Goal: Information Seeking & Learning: Learn about a topic

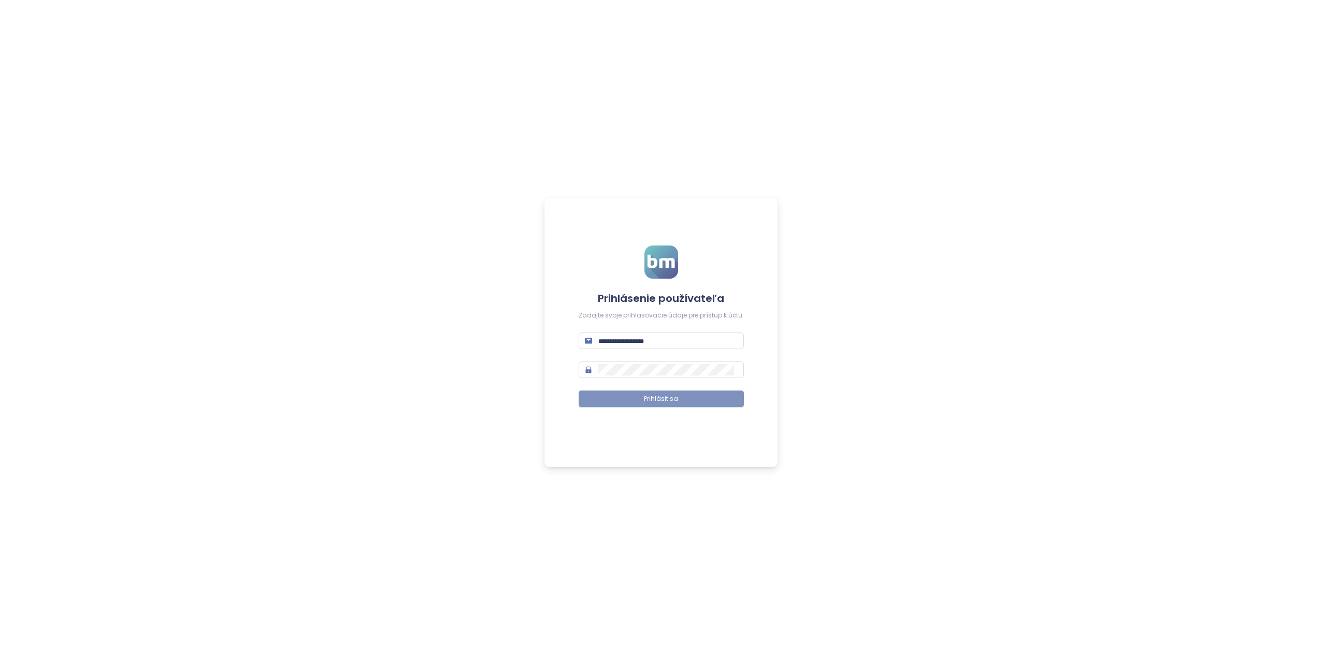
type input "**********"
click at [669, 401] on span "Prihlásiť sa" at bounding box center [661, 399] width 34 height 10
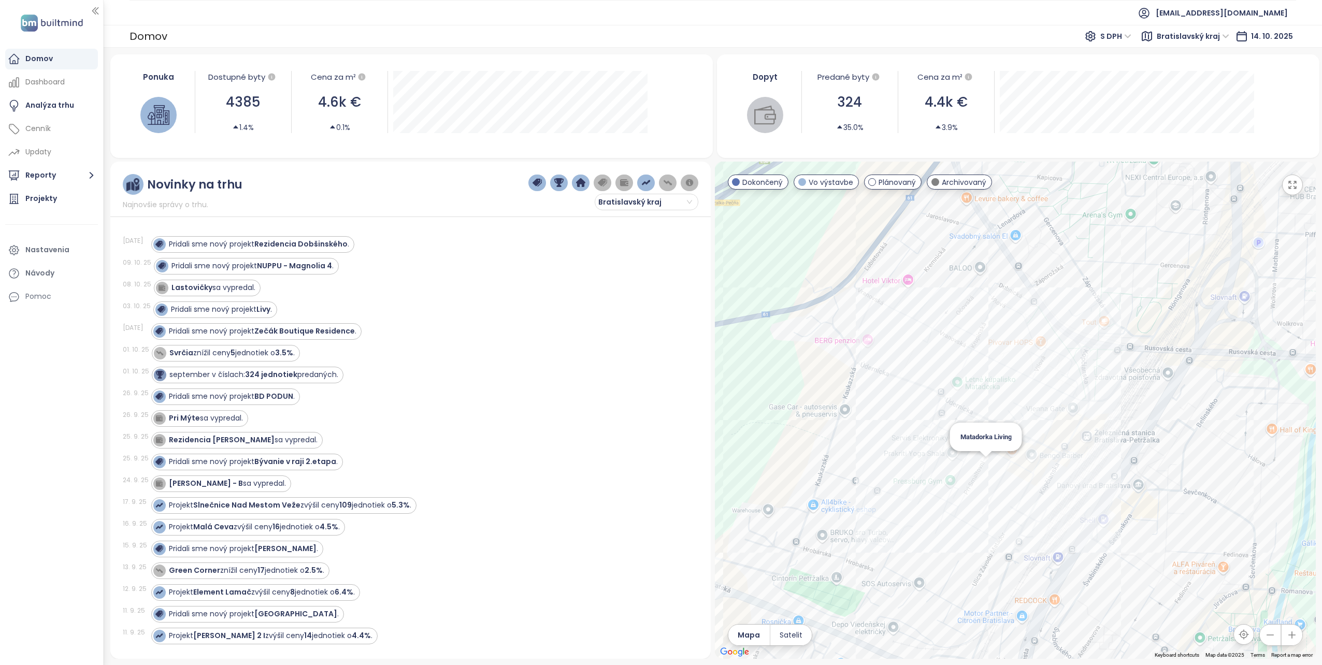
click at [984, 462] on div "Matadorka Living" at bounding box center [1015, 410] width 601 height 497
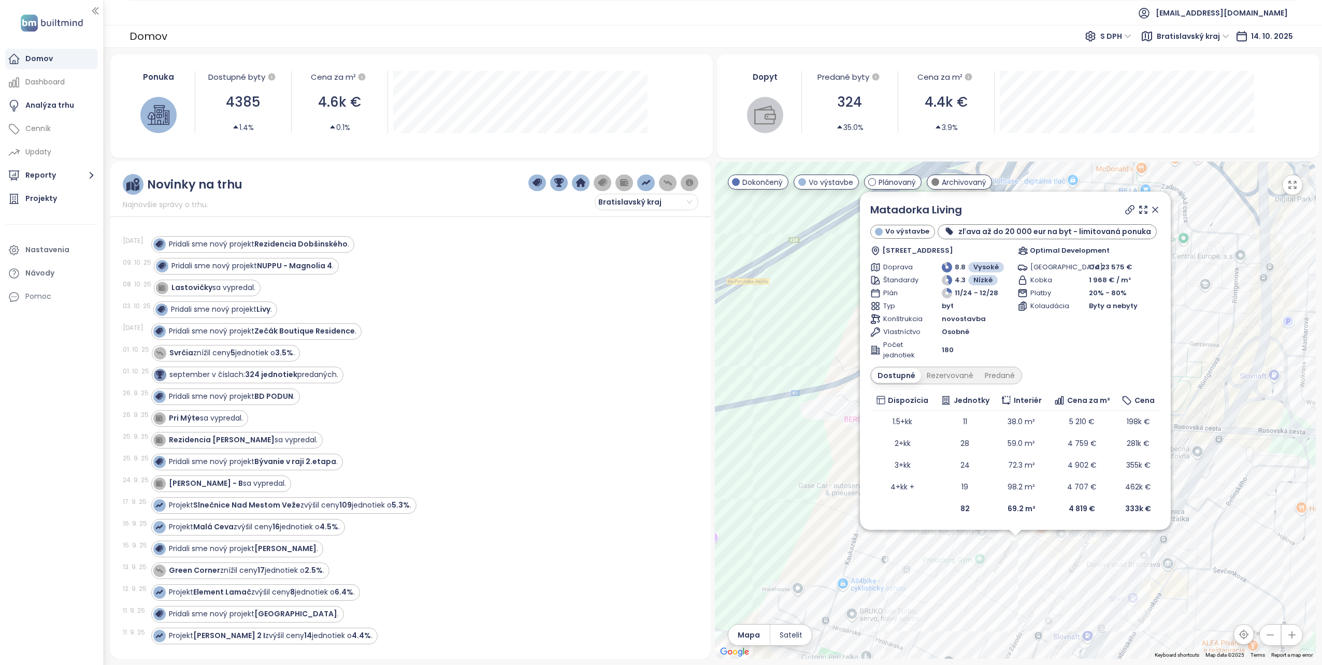
click at [1153, 208] on icon at bounding box center [1154, 209] width 5 height 5
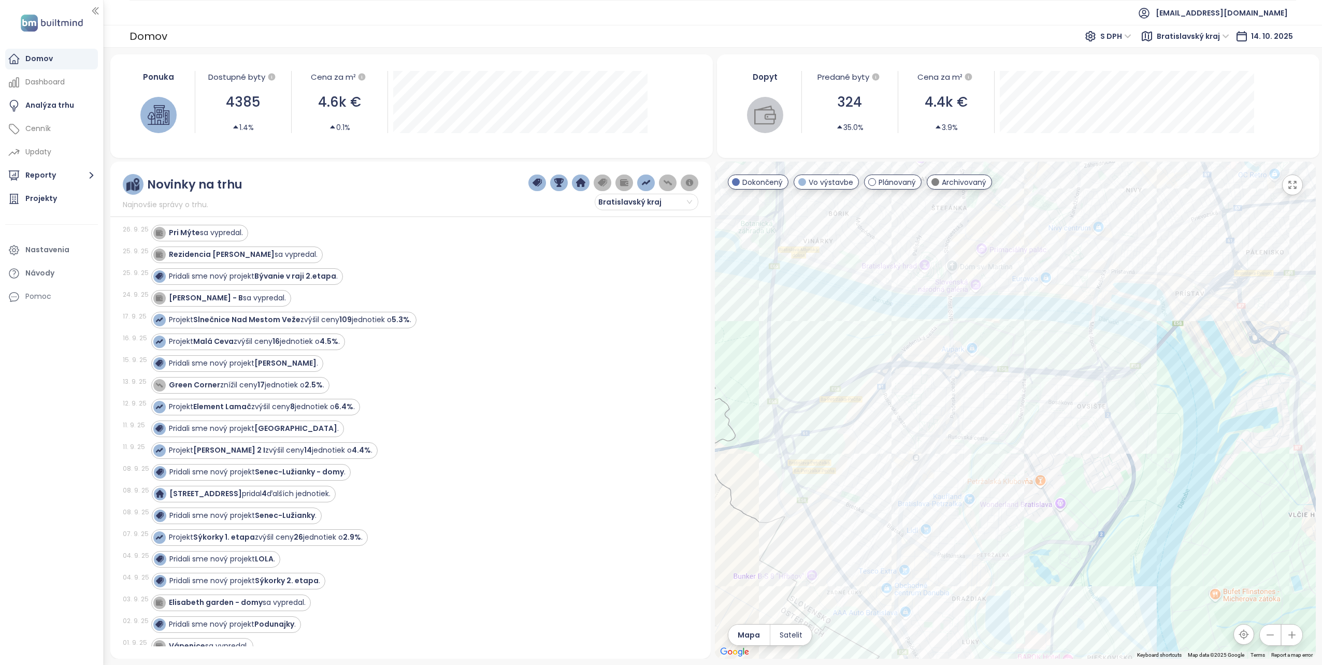
scroll to position [311, 0]
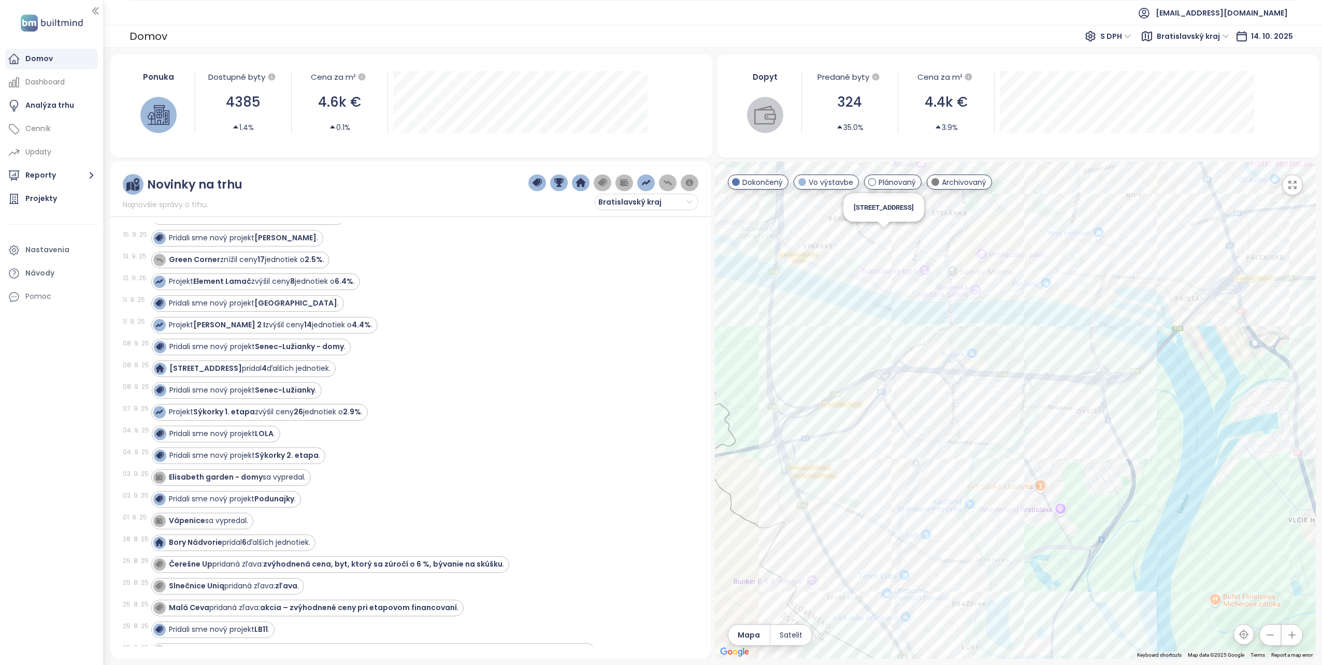
click at [881, 229] on div "[STREET_ADDRESS]" at bounding box center [1015, 410] width 601 height 497
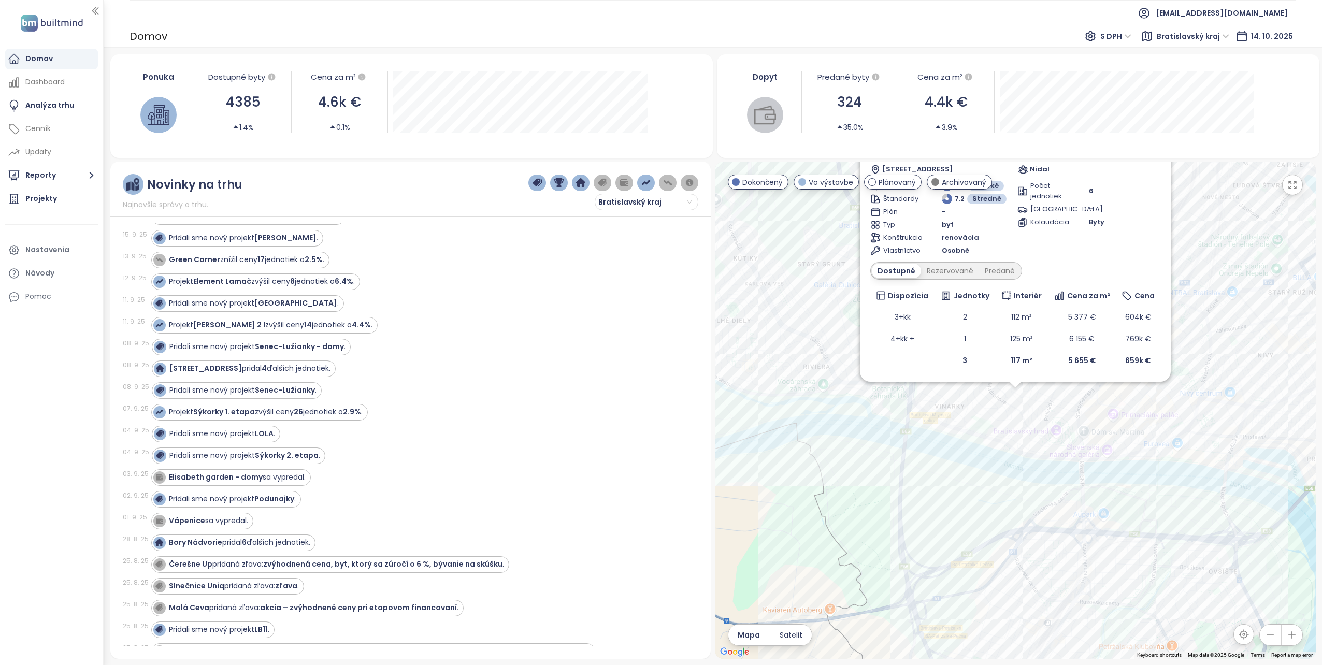
click at [670, 284] on div "[DATE] Projekt Element [PERSON_NAME] zvýšil ceny 8 jednotiek o 6.4% ." at bounding box center [404, 282] width 563 height 22
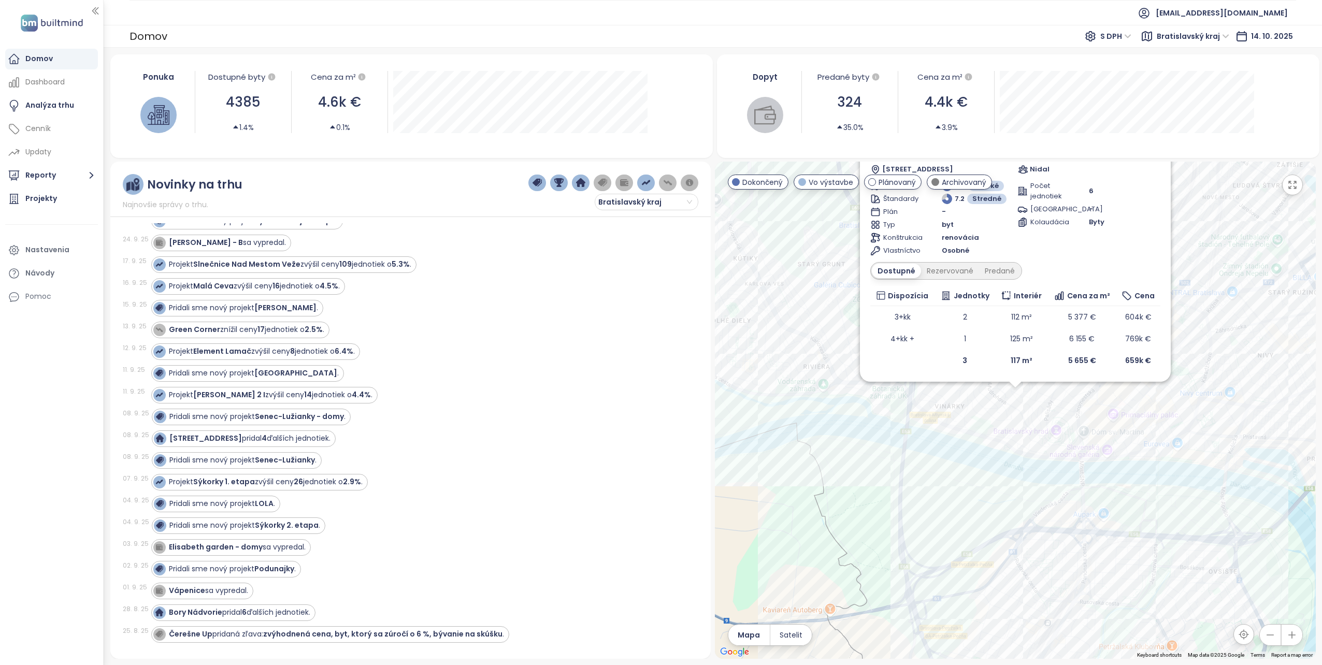
scroll to position [155, 0]
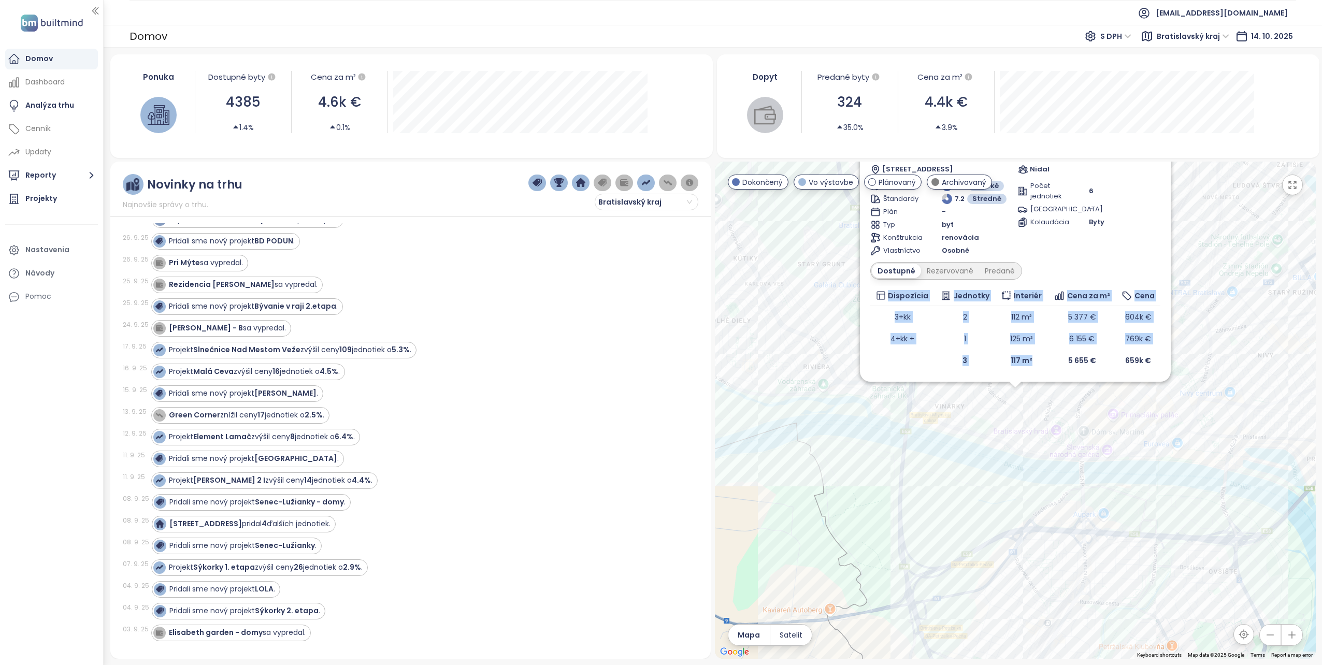
drag, startPoint x: 1049, startPoint y: 261, endPoint x: 1035, endPoint y: 359, distance: 98.9
click at [1035, 359] on div "Mudroňova 33 Vo výstavbe Mudroňova 1694/33, 811 01 [GEOGRAPHIC_DATA], [GEOGRAPH…" at bounding box center [1015, 247] width 290 height 250
drag, startPoint x: 1035, startPoint y: 359, endPoint x: 1141, endPoint y: 183, distance: 205.2
click at [1141, 183] on div "Počet jednotiek 6" at bounding box center [1088, 191] width 143 height 21
click at [232, 388] on div "Pridali sme nový projekt Stromová ." at bounding box center [243, 393] width 149 height 11
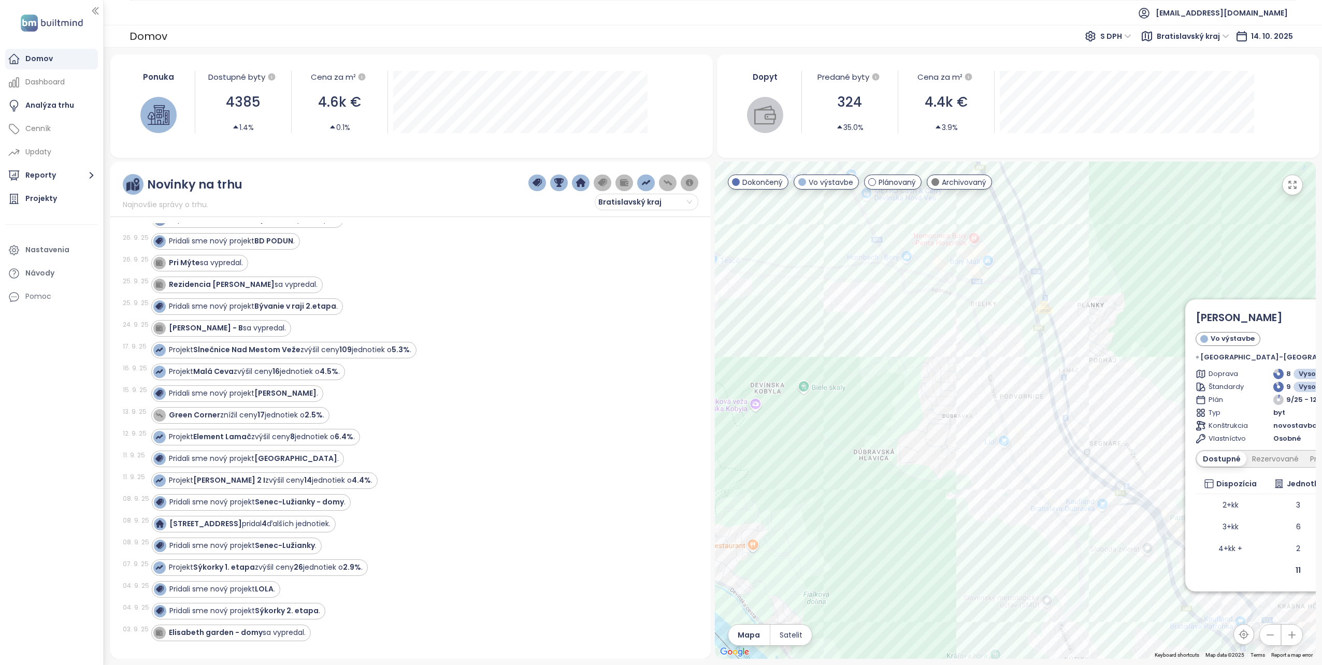
drag, startPoint x: 759, startPoint y: 478, endPoint x: 1090, endPoint y: 588, distance: 348.6
click at [1090, 588] on div "Stromová Vo výstavbe [GEOGRAPHIC_DATA]-[GEOGRAPHIC_DATA] 12651, 831 01 [GEOGRAP…" at bounding box center [1015, 410] width 601 height 497
click at [938, 237] on div "Stromová Vo výstavbe [GEOGRAPHIC_DATA]-[GEOGRAPHIC_DATA] 12651, 831 01 [GEOGRAP…" at bounding box center [1015, 410] width 601 height 497
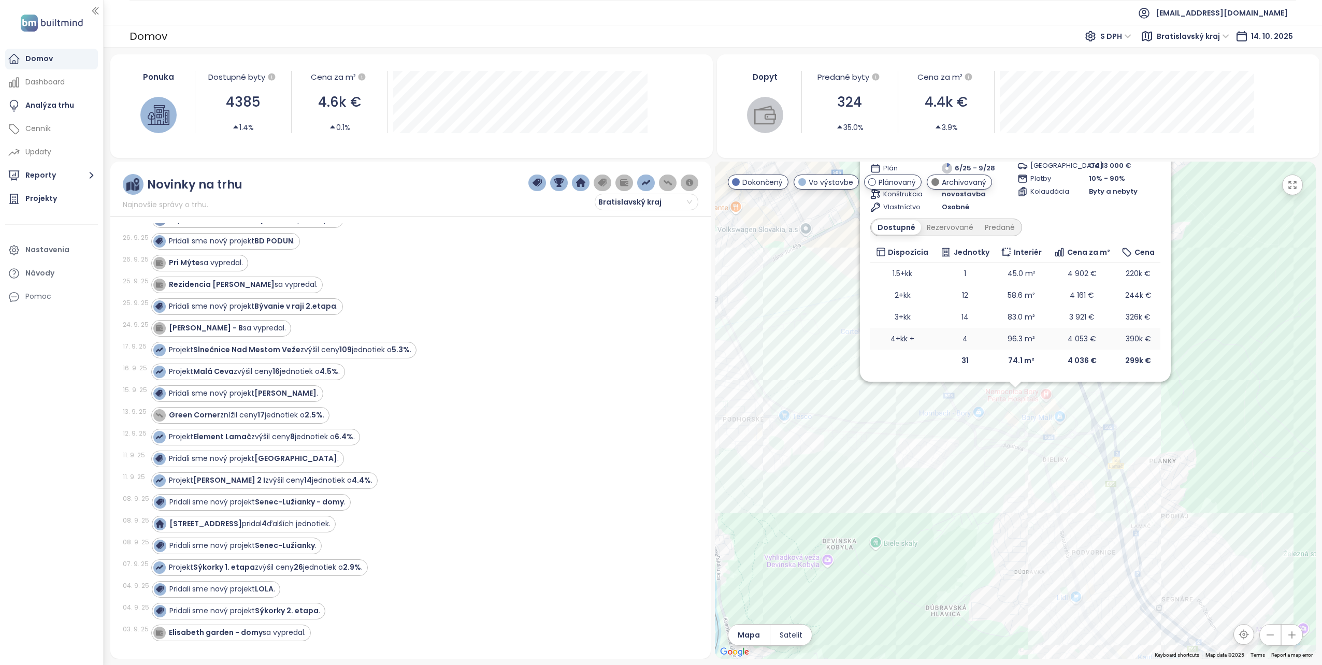
click at [907, 341] on td "4+kk +" at bounding box center [902, 339] width 64 height 22
click at [741, 454] on div "Bory Nádvorie Vo výstavbe [PERSON_NAME] 7C, 841 03 [GEOGRAPHIC_DATA], [GEOGRAPH…" at bounding box center [1015, 410] width 601 height 497
click at [818, 371] on div "Bory Nádvorie Vo výstavbe [PERSON_NAME] 7C, 841 03 [GEOGRAPHIC_DATA], [GEOGRAPH…" at bounding box center [1015, 410] width 601 height 497
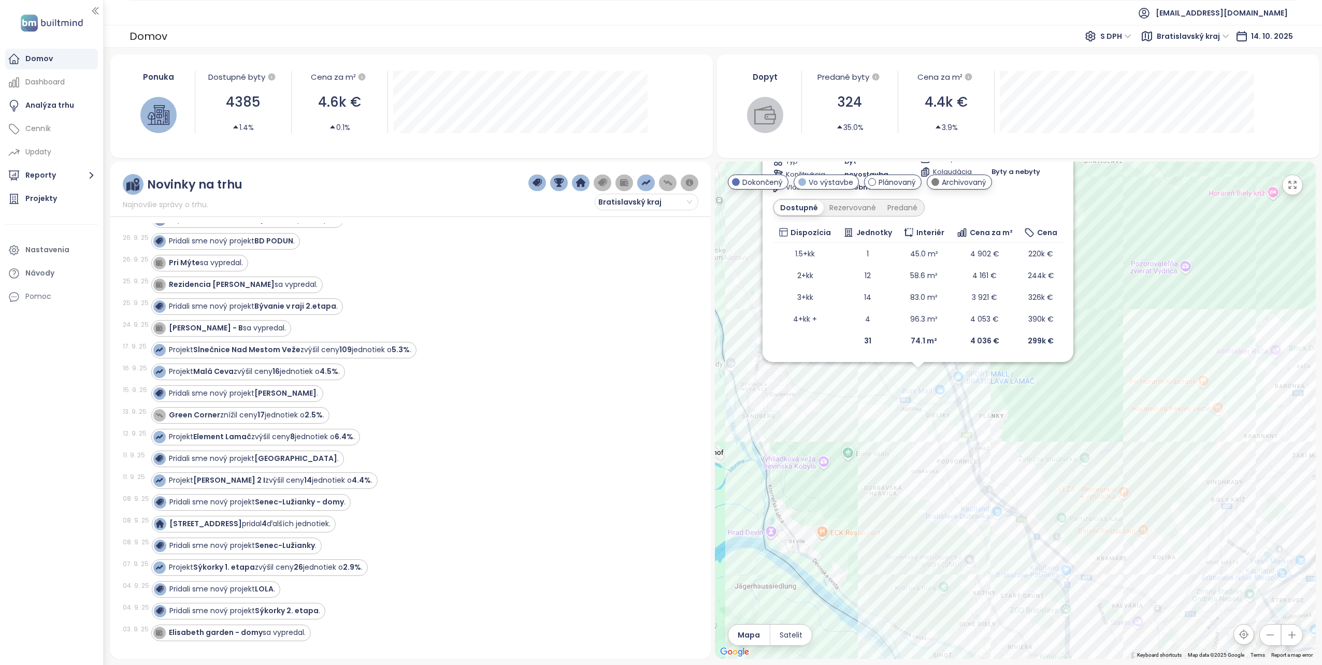
drag, startPoint x: 1002, startPoint y: 206, endPoint x: 813, endPoint y: 440, distance: 300.9
click at [812, 440] on div "Bory Nádvorie Vo výstavbe [PERSON_NAME] 7C, 841 03 [GEOGRAPHIC_DATA], [GEOGRAPH…" at bounding box center [1015, 410] width 601 height 497
drag, startPoint x: 805, startPoint y: 509, endPoint x: 843, endPoint y: 581, distance: 81.3
click at [843, 581] on div "Bory Nádvorie Vo výstavbe [PERSON_NAME] 7C, 841 03 [GEOGRAPHIC_DATA], [GEOGRAPH…" at bounding box center [1015, 410] width 601 height 497
drag, startPoint x: 907, startPoint y: 164, endPoint x: 909, endPoint y: 194, distance: 29.6
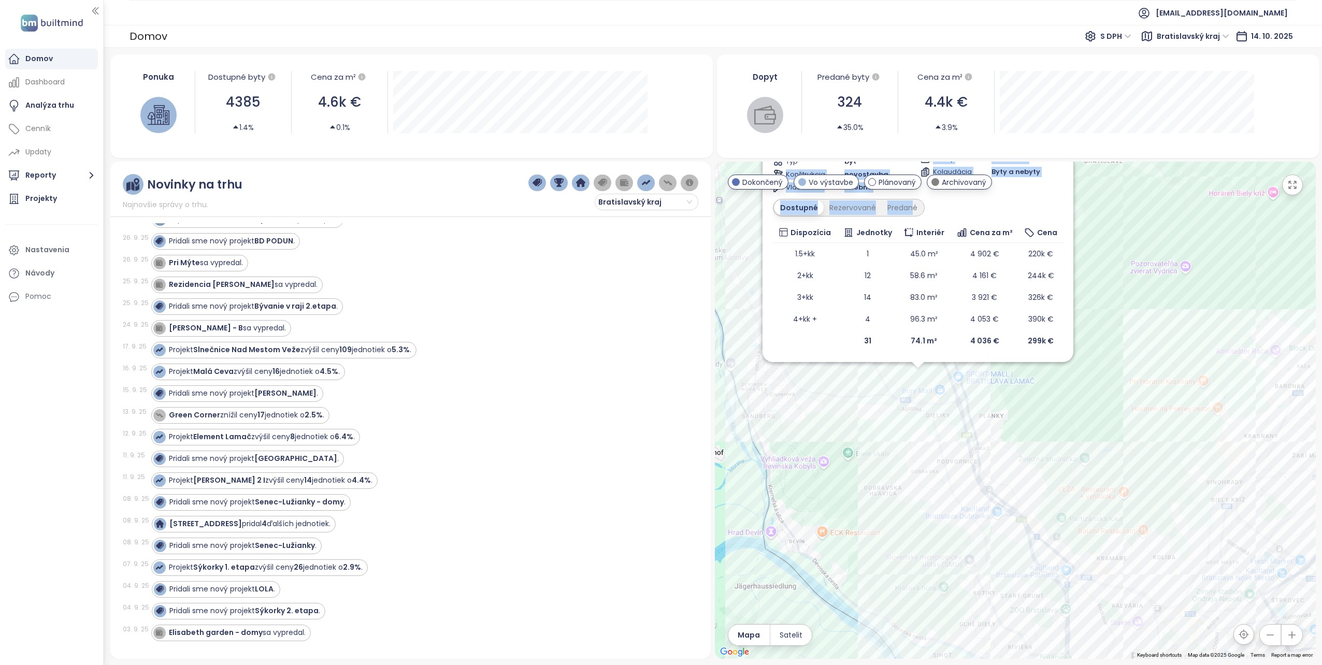
click at [909, 194] on div "Bory Nádvorie Vo výstavbe [PERSON_NAME] 7C, 841 03 [GEOGRAPHIC_DATA], [GEOGRAPH…" at bounding box center [918, 205] width 290 height 293
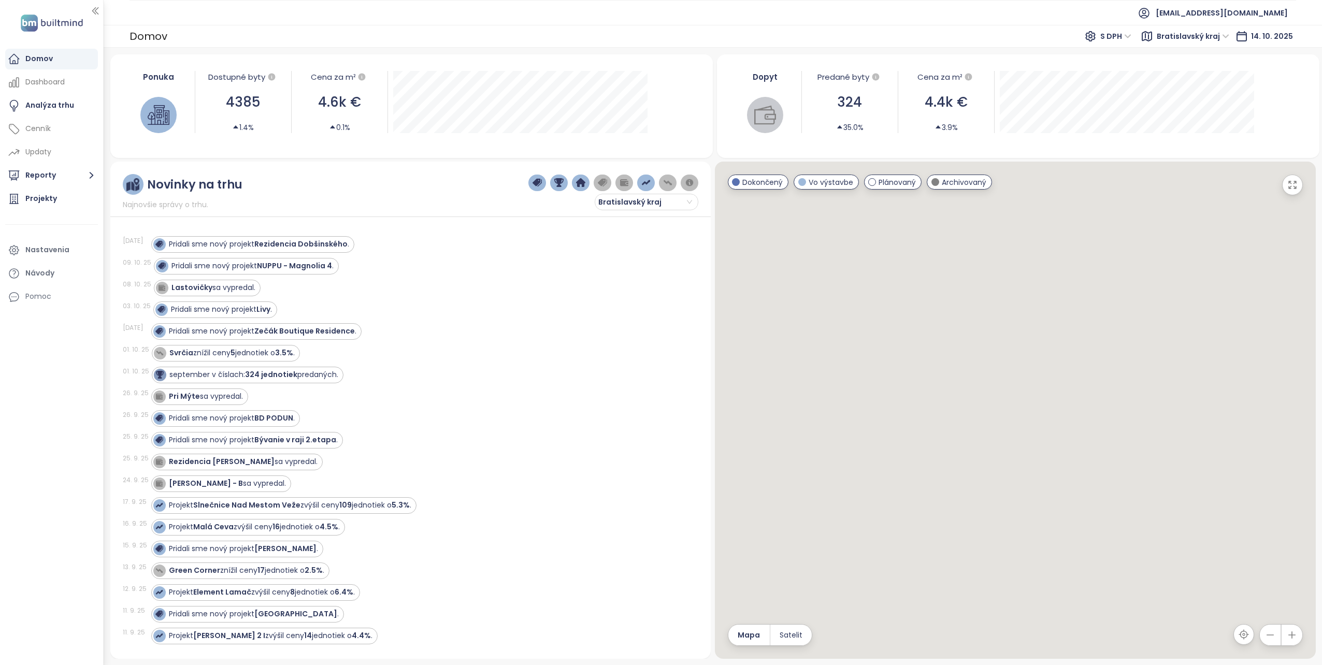
scroll to position [52, 0]
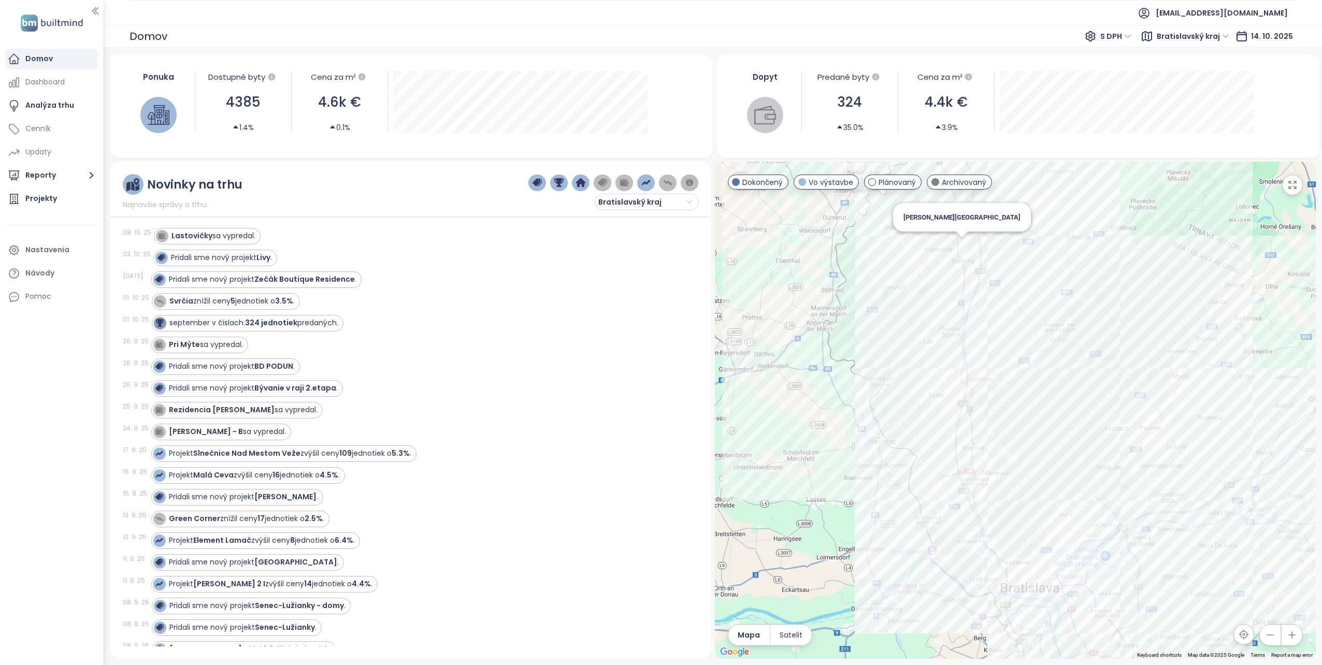
click at [960, 244] on div "[PERSON_NAME][GEOGRAPHIC_DATA]" at bounding box center [1015, 410] width 601 height 497
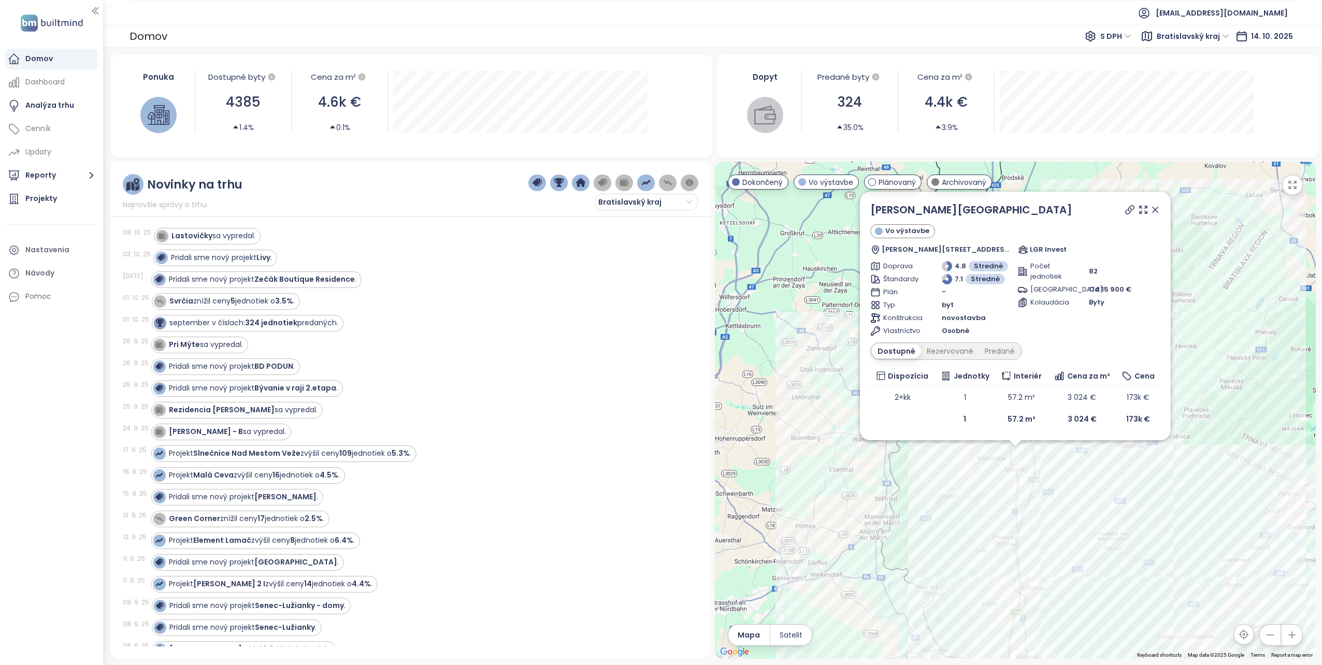
click at [1158, 209] on icon at bounding box center [1155, 210] width 10 height 10
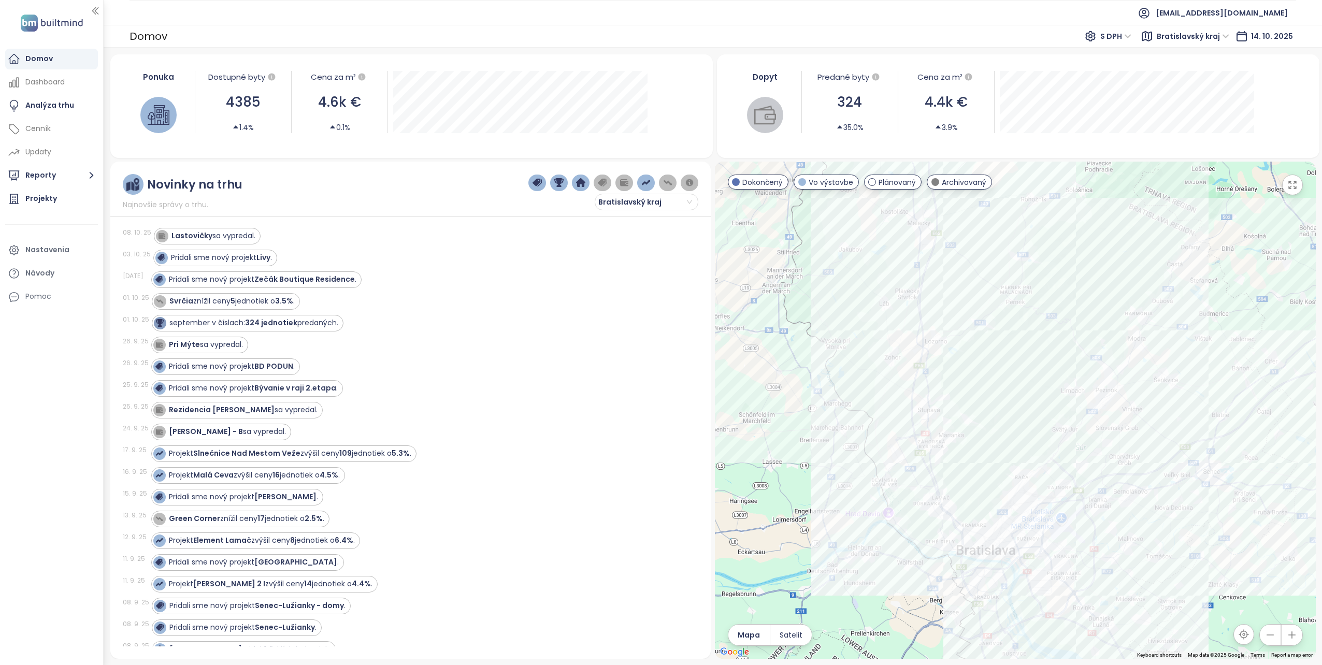
drag, startPoint x: 953, startPoint y: 558, endPoint x: 857, endPoint y: 310, distance: 266.8
click at [857, 310] on div at bounding box center [1015, 410] width 601 height 497
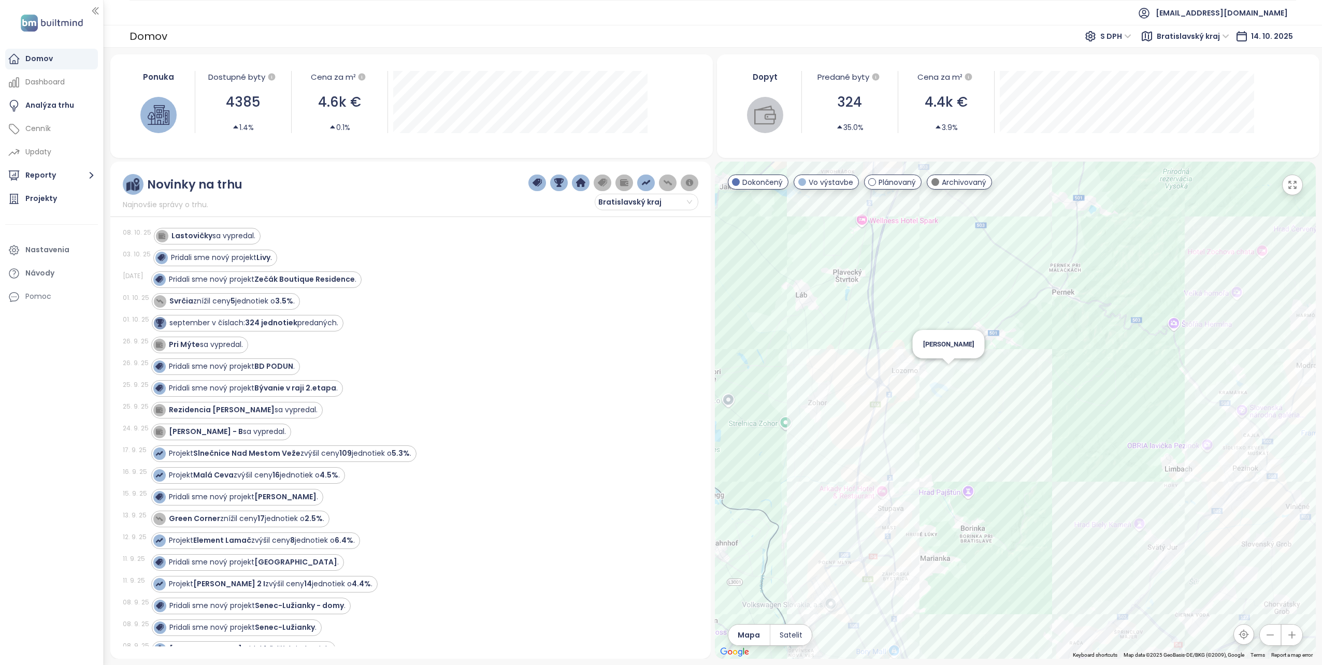
click at [949, 371] on div "[PERSON_NAME]" at bounding box center [1015, 410] width 601 height 497
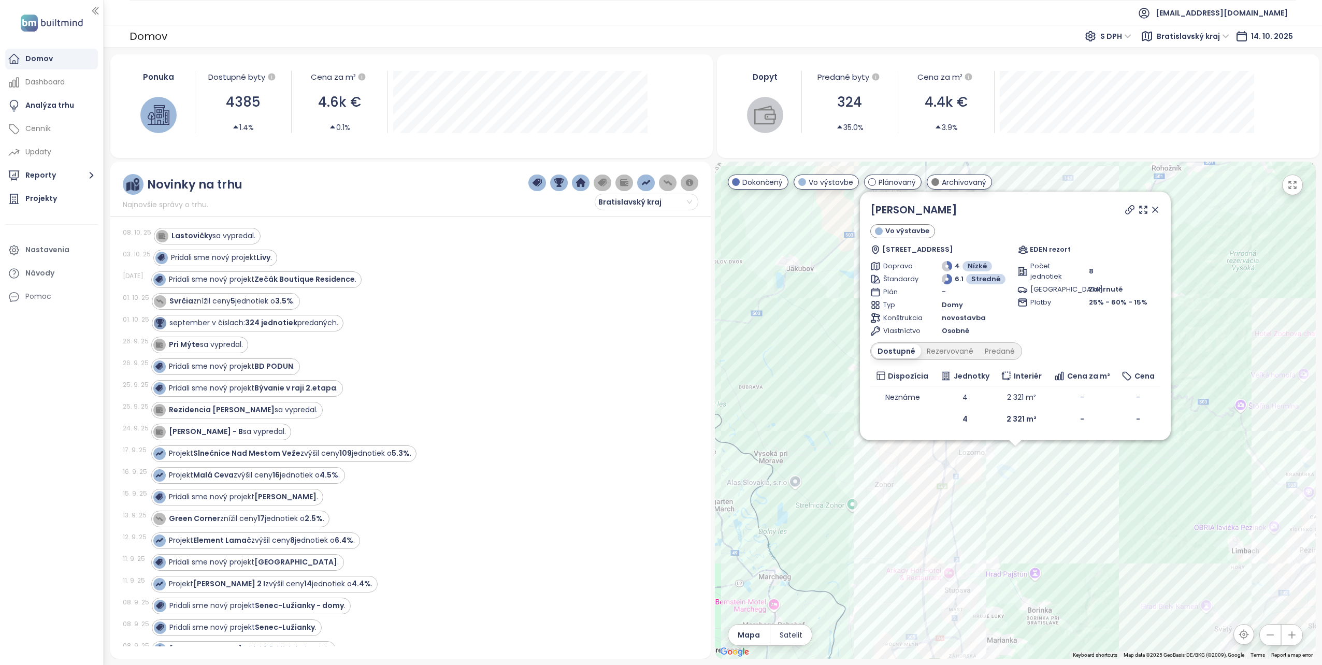
drag, startPoint x: 1155, startPoint y: 208, endPoint x: 1094, endPoint y: 412, distance: 213.0
click at [1155, 207] on icon at bounding box center [1155, 210] width 10 height 10
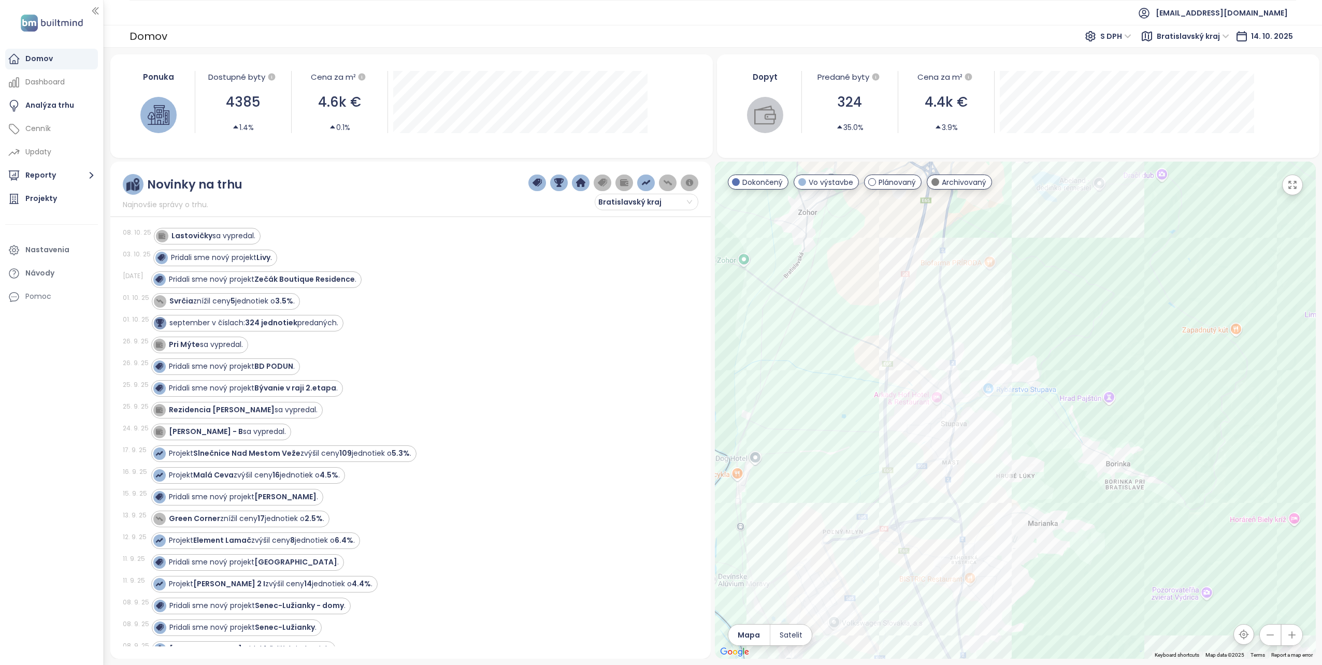
drag, startPoint x: 967, startPoint y: 607, endPoint x: 981, endPoint y: 399, distance: 208.1
click at [981, 399] on div at bounding box center [1015, 410] width 601 height 497
click at [942, 420] on div "Stupava Harmony" at bounding box center [1015, 410] width 601 height 497
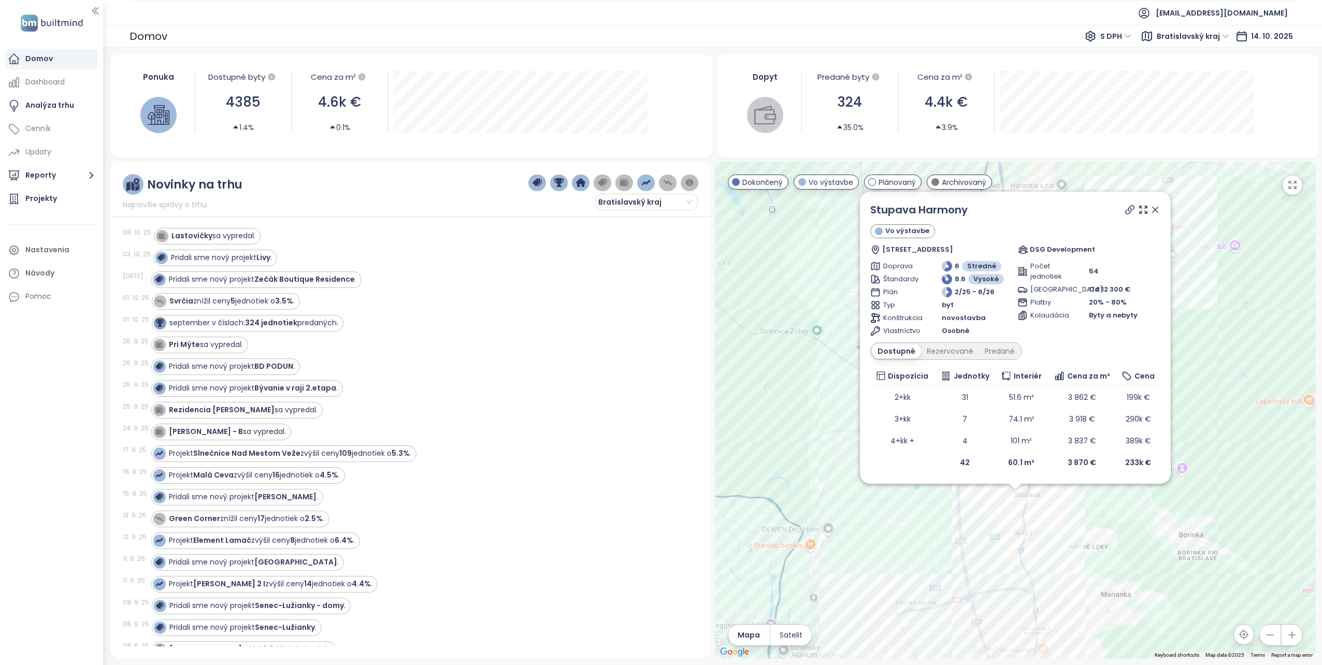
click at [1156, 210] on icon at bounding box center [1155, 210] width 10 height 10
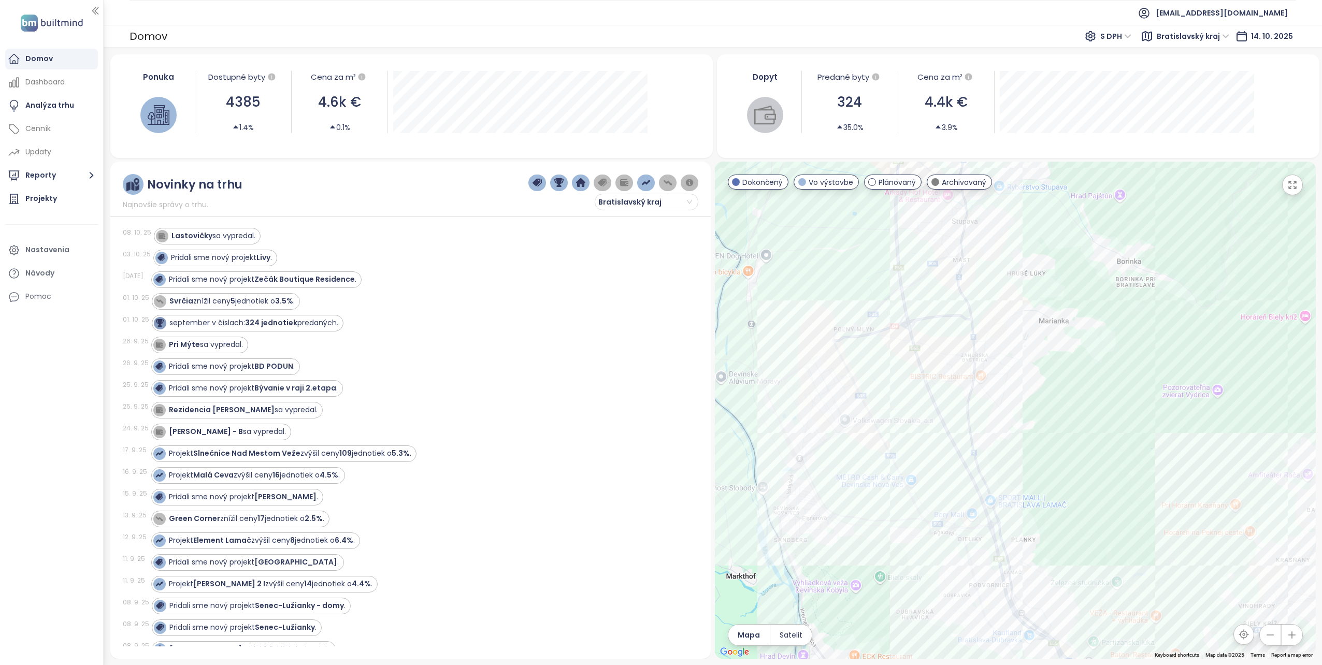
drag, startPoint x: 1004, startPoint y: 602, endPoint x: 941, endPoint y: 325, distance: 283.4
click at [941, 325] on div at bounding box center [1015, 410] width 601 height 497
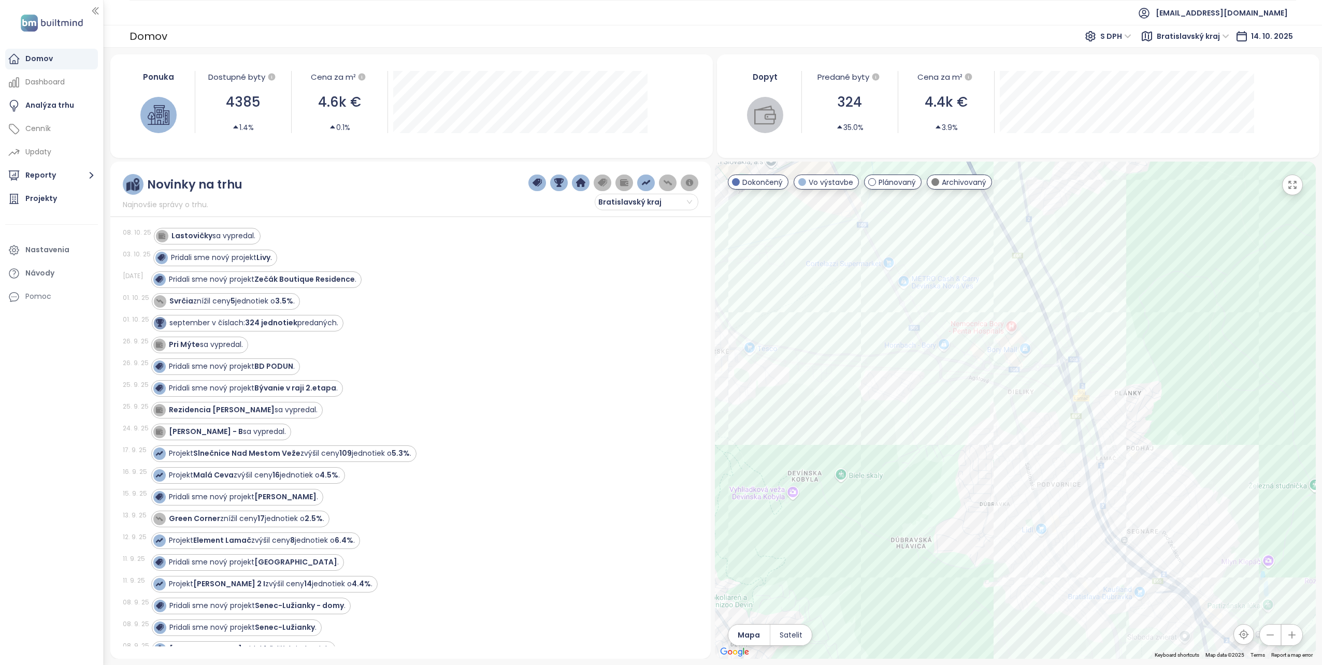
drag, startPoint x: 919, startPoint y: 575, endPoint x: 964, endPoint y: 283, distance: 296.0
click at [964, 283] on div at bounding box center [1015, 410] width 601 height 497
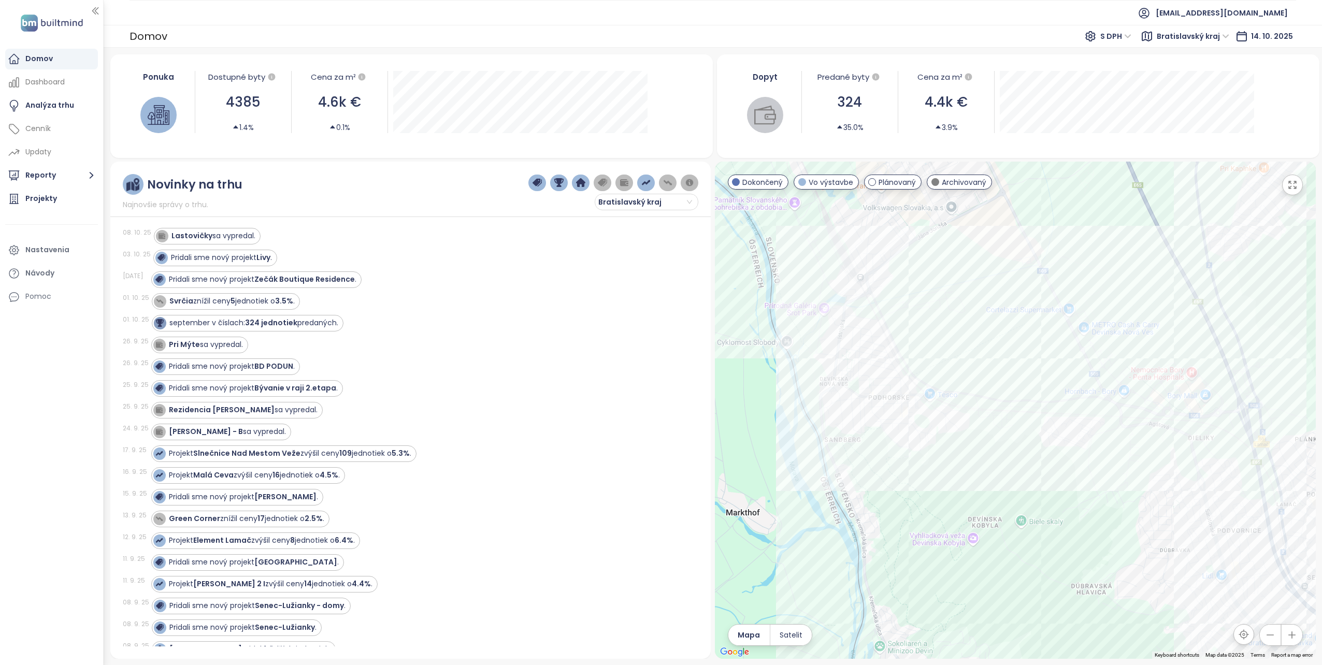
drag, startPoint x: 909, startPoint y: 420, endPoint x: 1091, endPoint y: 467, distance: 187.6
click at [1091, 467] on div at bounding box center [1015, 410] width 601 height 497
click at [922, 391] on div "Stockerka" at bounding box center [1015, 410] width 601 height 497
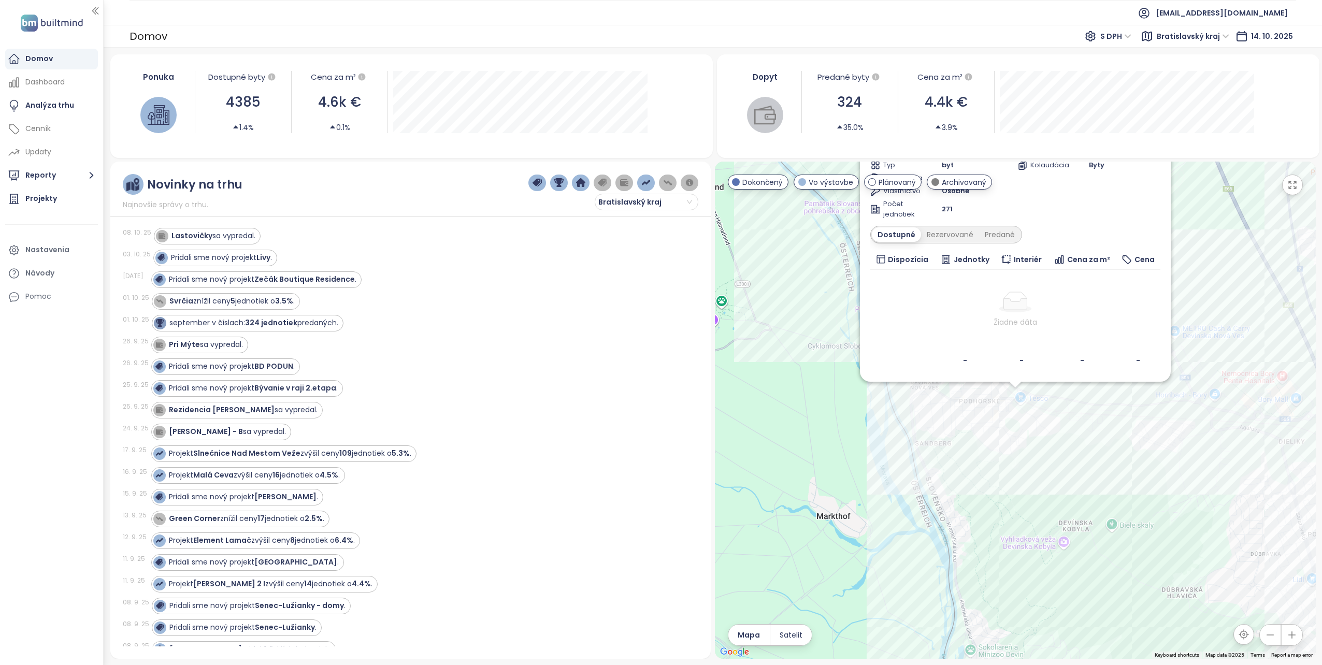
click at [1049, 233] on div "Dostupné Rezervované Predané" at bounding box center [1015, 235] width 290 height 18
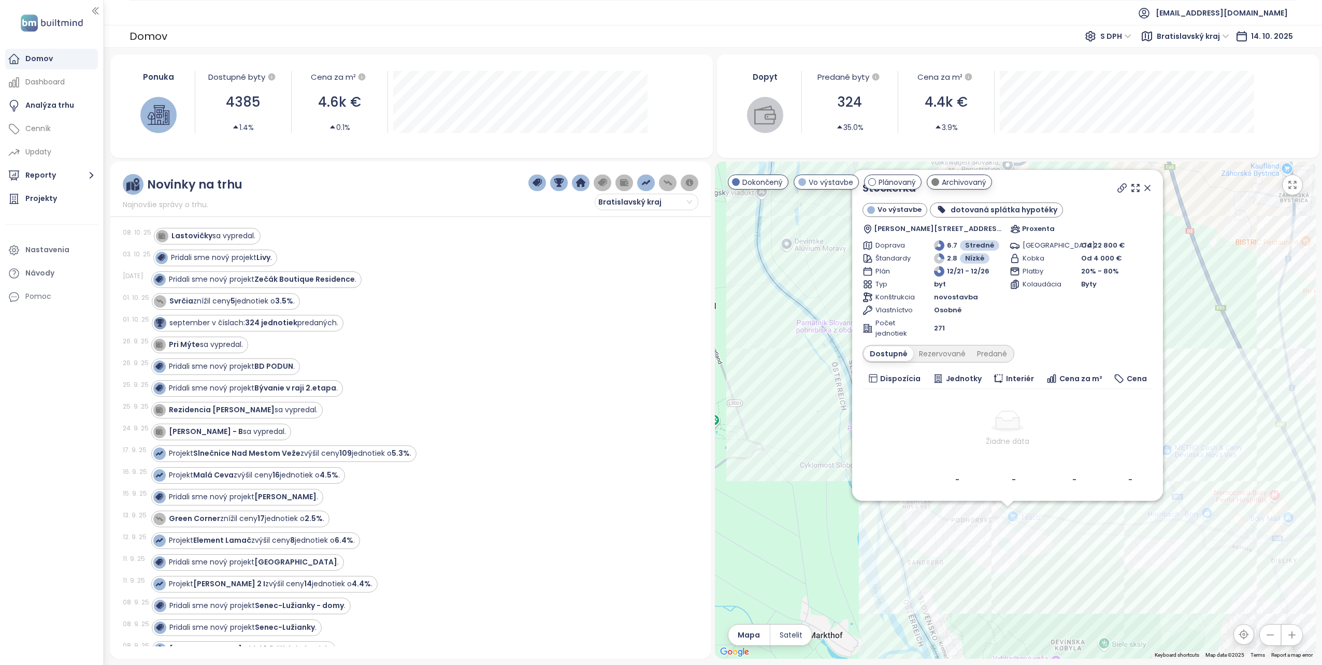
drag, startPoint x: 1015, startPoint y: 450, endPoint x: 1011, endPoint y: 570, distance: 119.7
click at [1007, 575] on div "Stockerka Vo výstavbe dotovaná splátka hypotéky Eisnerova 64, 841 07 [GEOGRAPHI…" at bounding box center [1015, 410] width 601 height 497
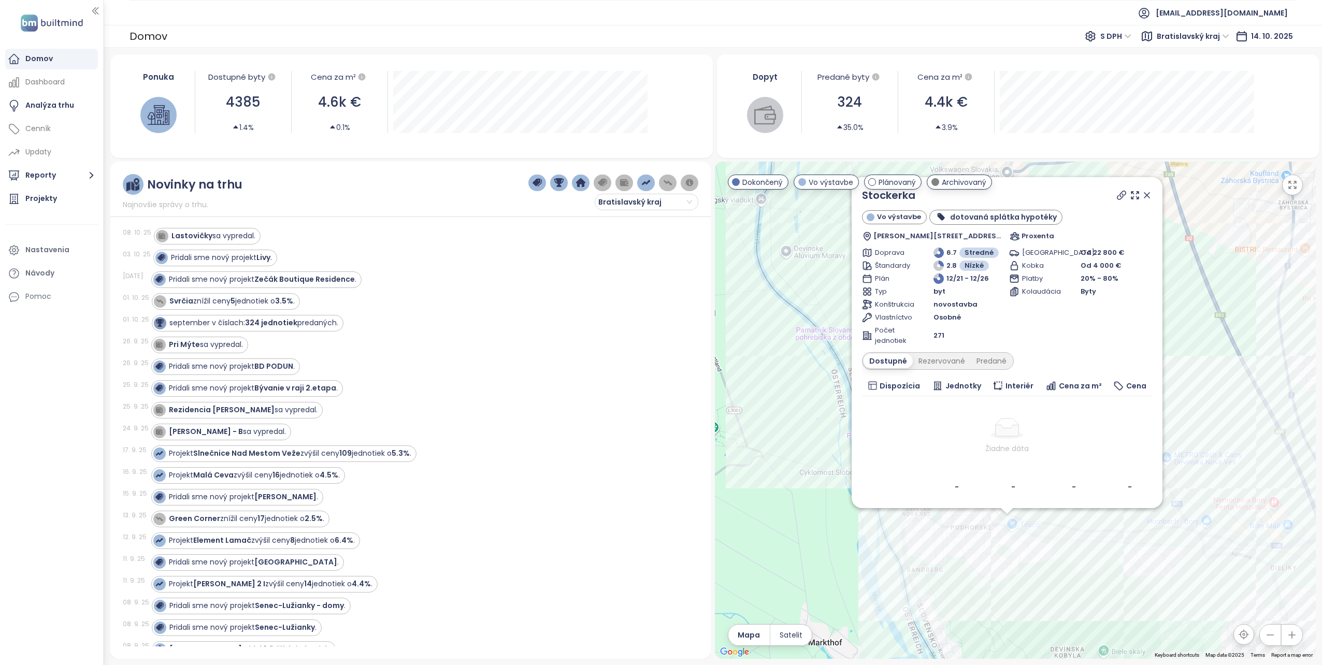
click at [1148, 192] on icon at bounding box center [1146, 195] width 10 height 10
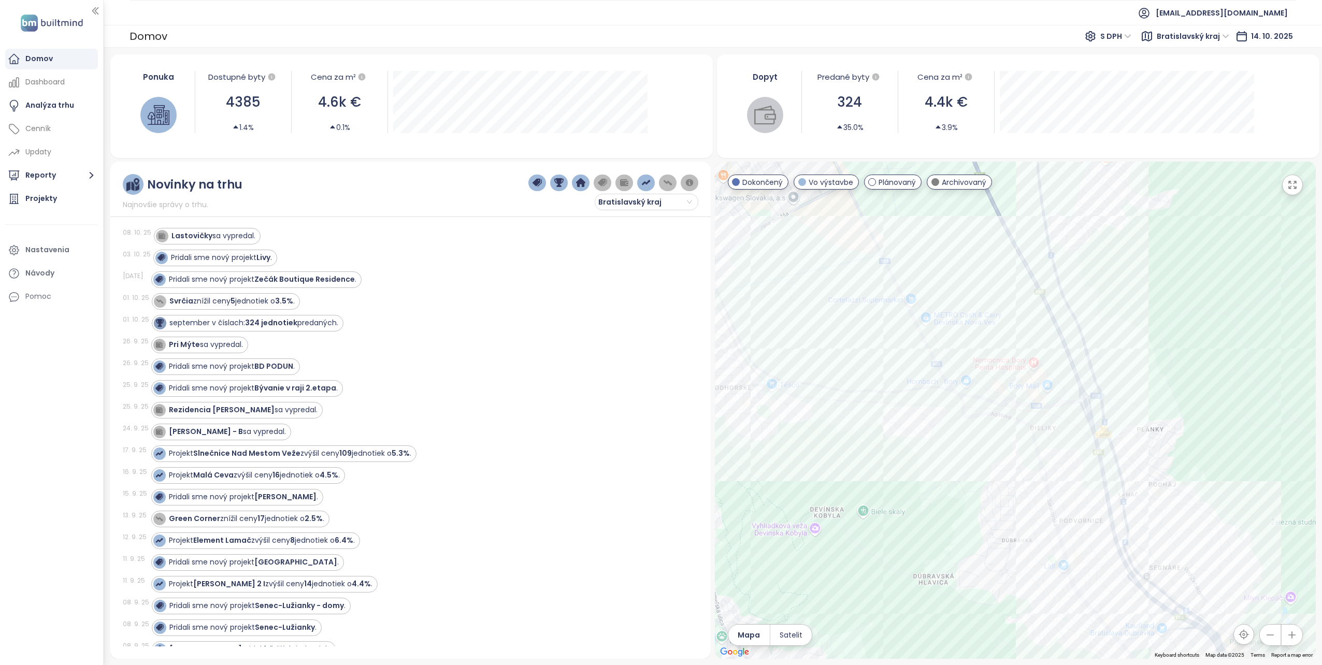
drag, startPoint x: 1118, startPoint y: 472, endPoint x: 875, endPoint y: 330, distance: 280.8
click at [875, 330] on div at bounding box center [1015, 410] width 601 height 497
click at [1063, 550] on div "Na lúke" at bounding box center [1015, 410] width 601 height 497
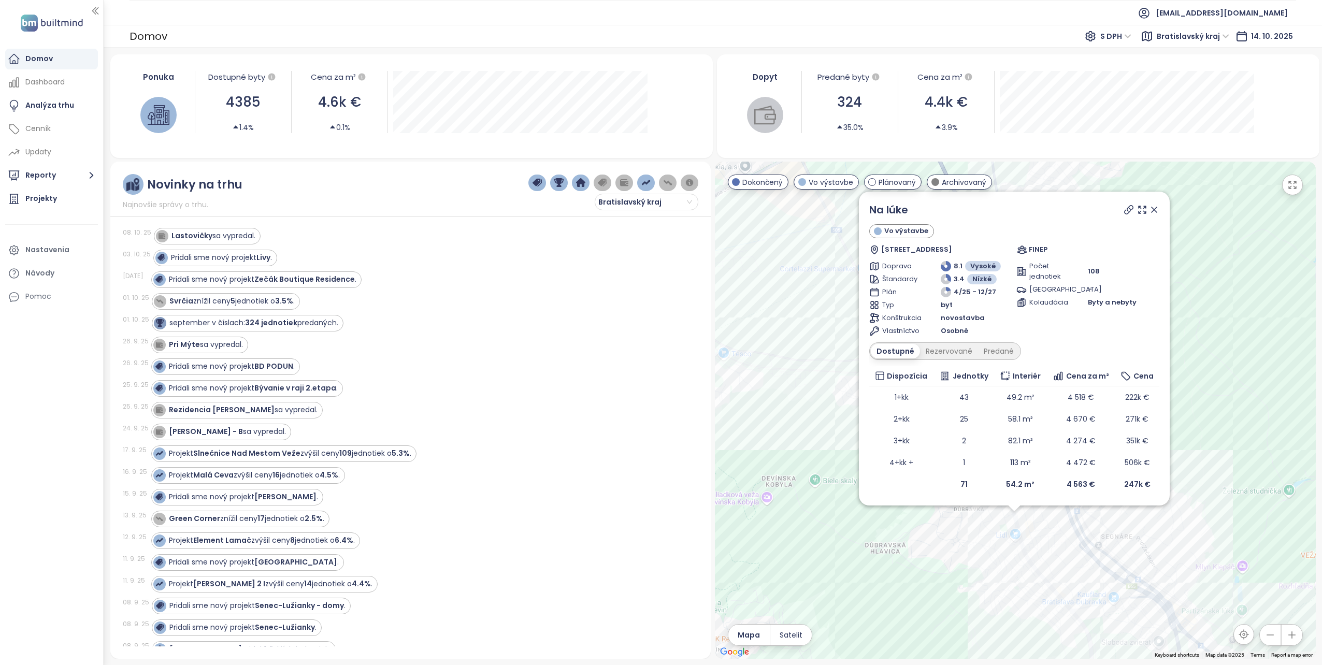
drag, startPoint x: 956, startPoint y: 456, endPoint x: 954, endPoint y: 579, distance: 123.8
click at [954, 579] on div "Na lúke Vo výstavbe Saratovská 3361, 841 02 Dúbravka, [GEOGRAPHIC_DATA] FINEP D…" at bounding box center [1015, 410] width 601 height 497
click at [1157, 207] on icon at bounding box center [1154, 210] width 10 height 10
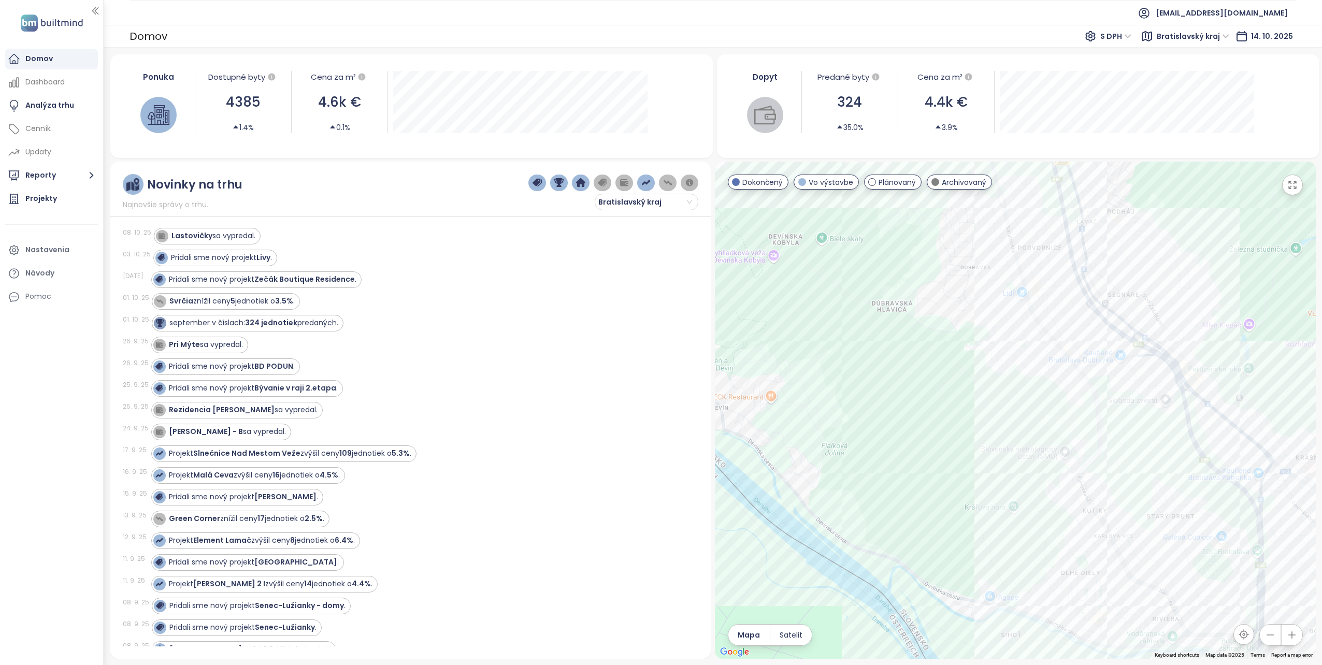
drag, startPoint x: 1019, startPoint y: 590, endPoint x: 1025, endPoint y: 347, distance: 243.0
click at [1025, 347] on div at bounding box center [1015, 410] width 601 height 497
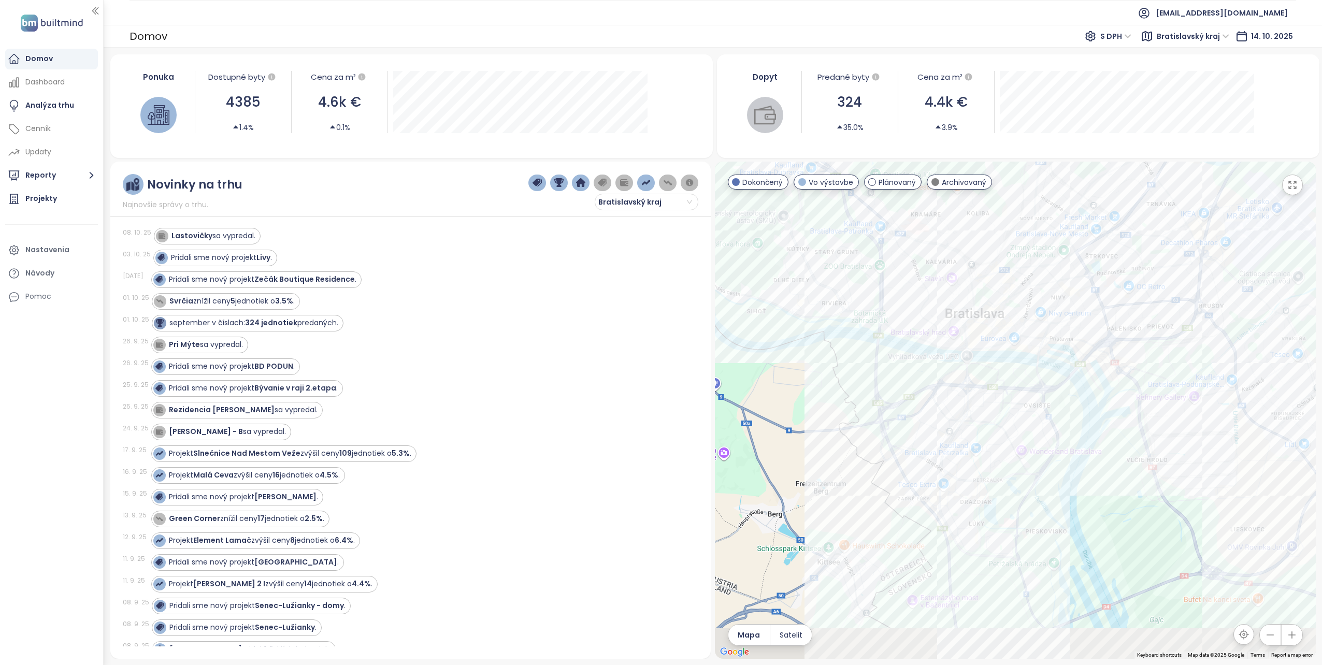
drag, startPoint x: 1144, startPoint y: 516, endPoint x: 883, endPoint y: 335, distance: 317.5
click at [883, 335] on div at bounding box center [1015, 410] width 601 height 497
click at [1007, 540] on div "Slnečnice Nad Mestom Veže" at bounding box center [1015, 410] width 601 height 497
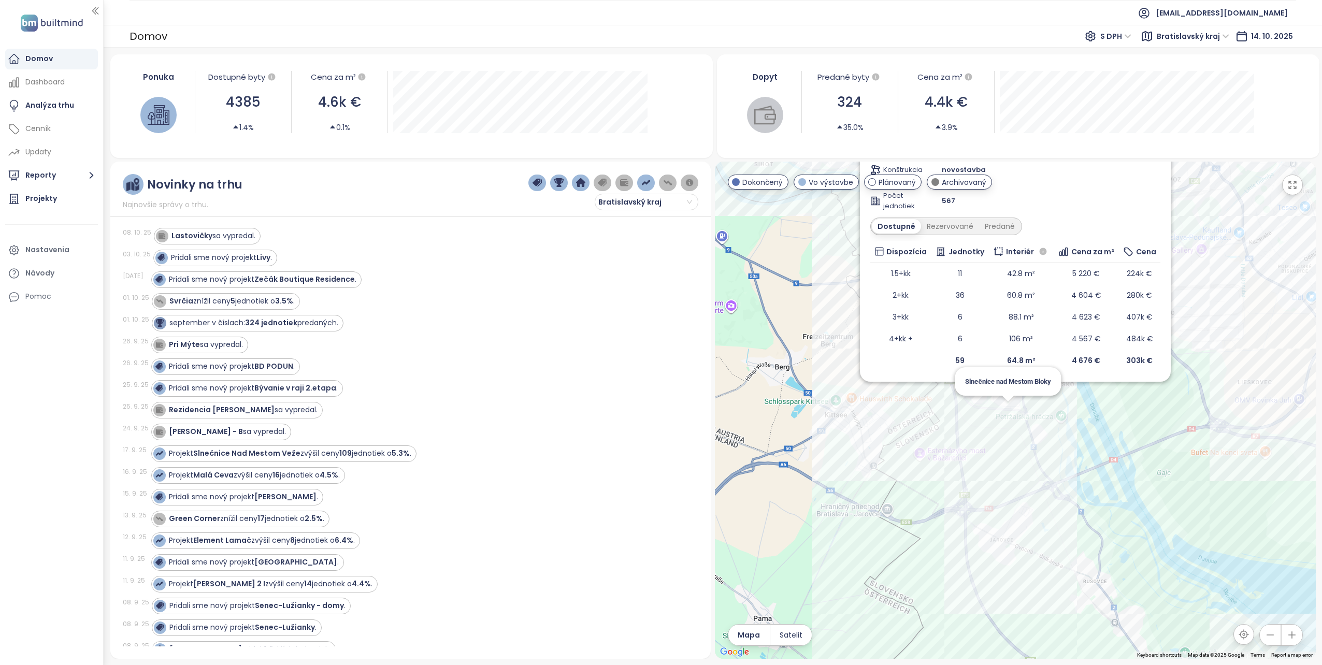
click at [1005, 410] on div "Slnečnice Nad Mestom Veže Vo výstavbe hyponájom Jasovská, 851 07 [GEOGRAPHIC_DA…" at bounding box center [1015, 410] width 601 height 497
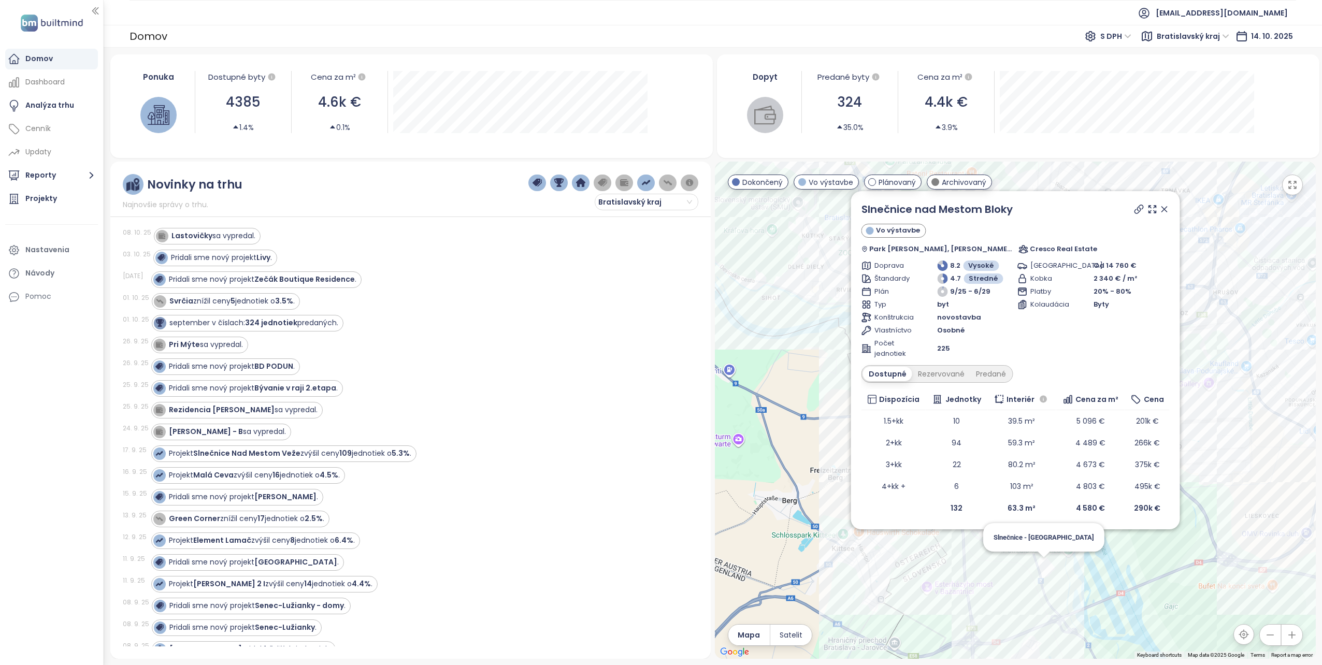
click at [1043, 567] on div "Slnečnice nad Mestom Bloky Vo výstavbe Park [PERSON_NAME], Zuzany [STREET_ADDRE…" at bounding box center [1015, 410] width 601 height 497
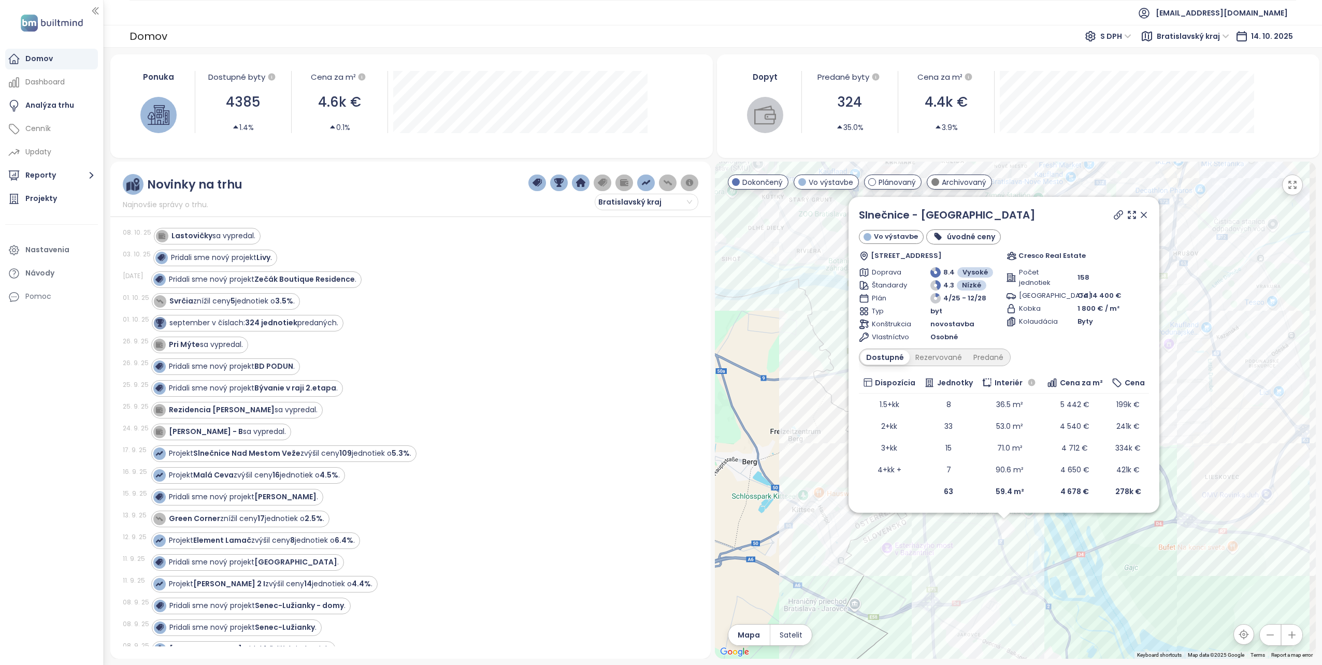
drag, startPoint x: 1010, startPoint y: 481, endPoint x: 998, endPoint y: 614, distance: 133.6
click at [998, 614] on div "Slnečnice - [GEOGRAPHIC_DATA] Vo výstavbe úvodné ceny Žltá 2B, 851 07 [GEOGRAPH…" at bounding box center [1015, 410] width 601 height 497
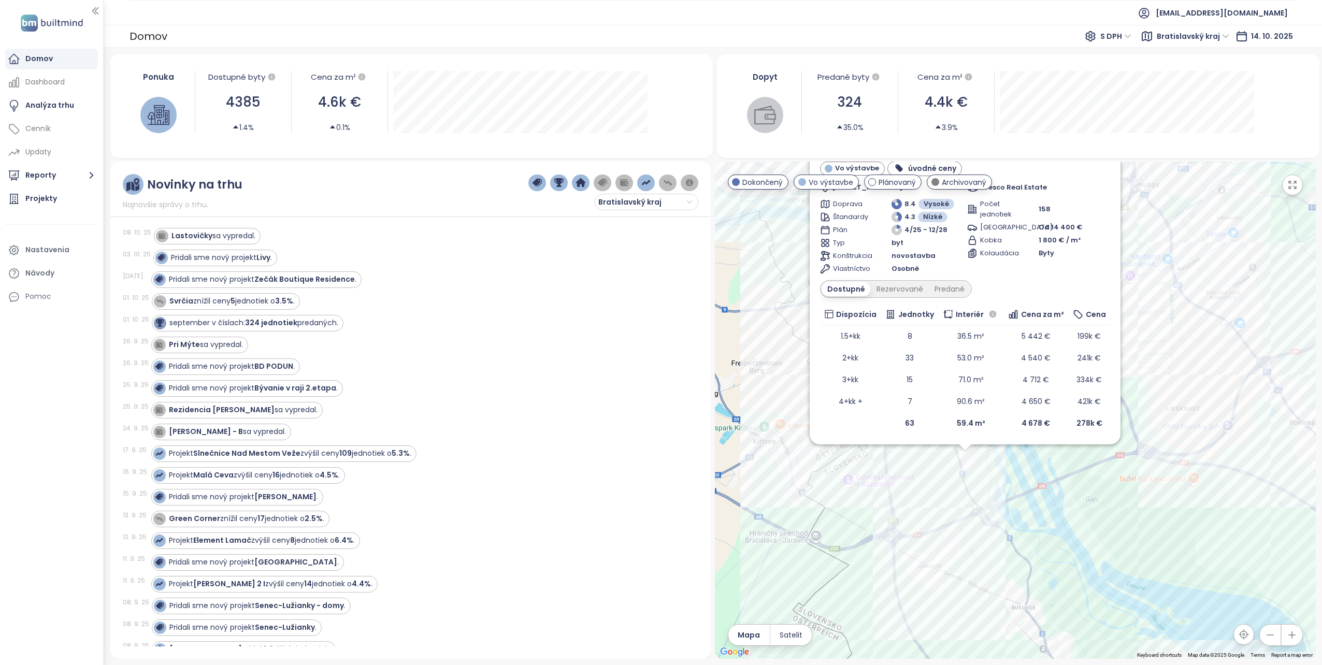
drag, startPoint x: 916, startPoint y: 577, endPoint x: 877, endPoint y: 507, distance: 79.5
click at [877, 507] on div "Slnečnice - [GEOGRAPHIC_DATA] Vo výstavbe úvodné ceny Žltá 2B, 851 07 [GEOGRAPH…" at bounding box center [1015, 410] width 601 height 497
click at [923, 469] on div "Slnečnice - [GEOGRAPHIC_DATA] Vo výstavbe úvodné ceny Žltá 2B, 851 07 [GEOGRAPH…" at bounding box center [1015, 410] width 601 height 497
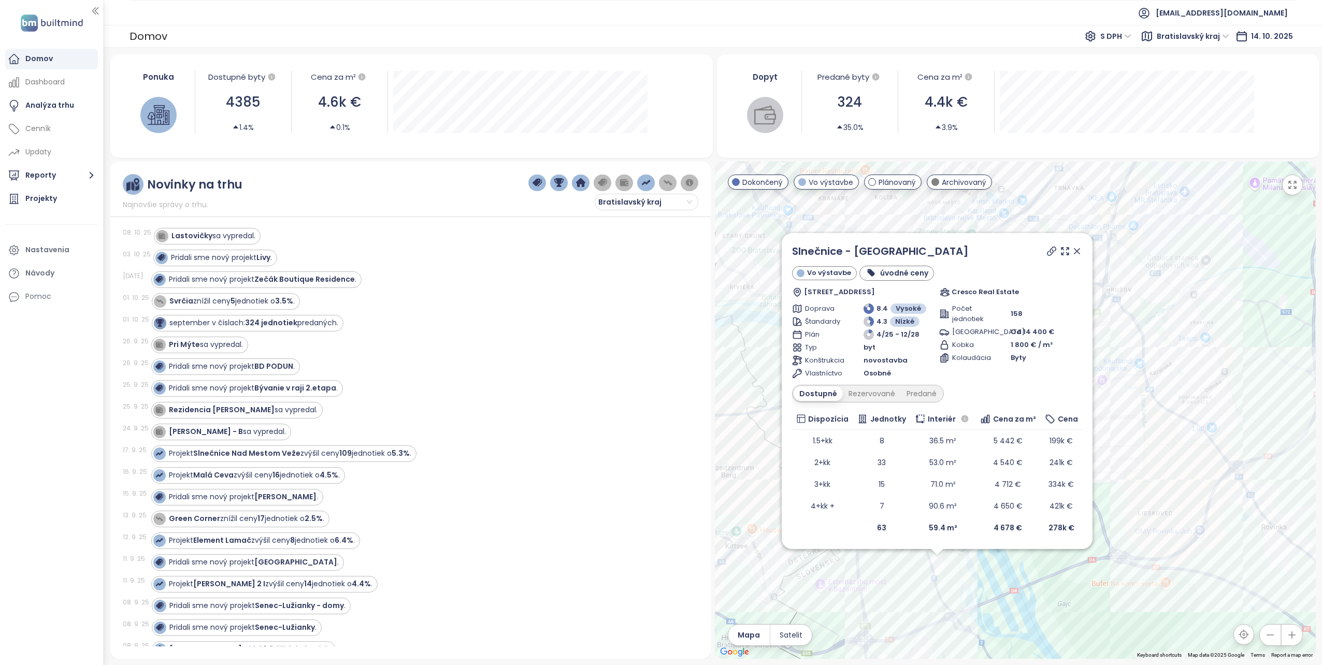
drag, startPoint x: 1224, startPoint y: 496, endPoint x: 1196, endPoint y: 601, distance: 108.3
click at [1196, 601] on div "Slnečnice - [GEOGRAPHIC_DATA] Vo výstavbe úvodné ceny Žltá 2B, 851 07 [GEOGRAPH…" at bounding box center [1015, 410] width 601 height 497
click at [1074, 254] on icon at bounding box center [1074, 254] width 5 height 5
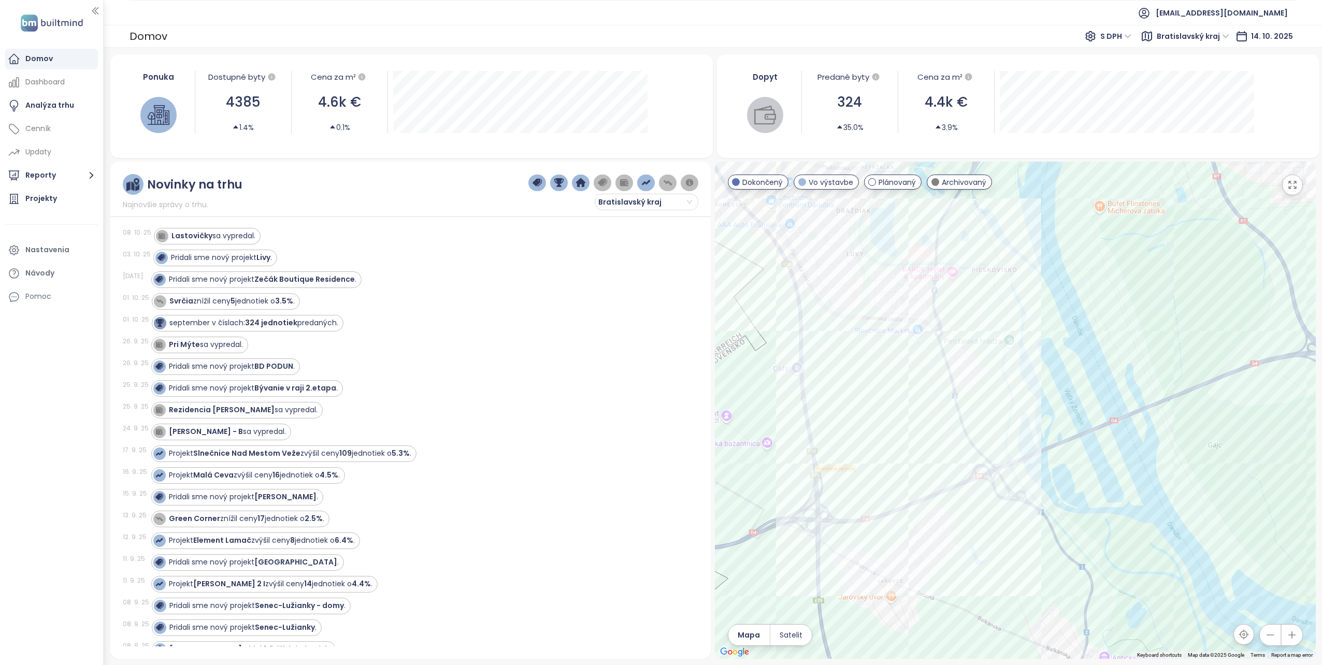
drag, startPoint x: 917, startPoint y: 603, endPoint x: 921, endPoint y: 423, distance: 180.8
click at [921, 423] on div at bounding box center [1015, 410] width 601 height 497
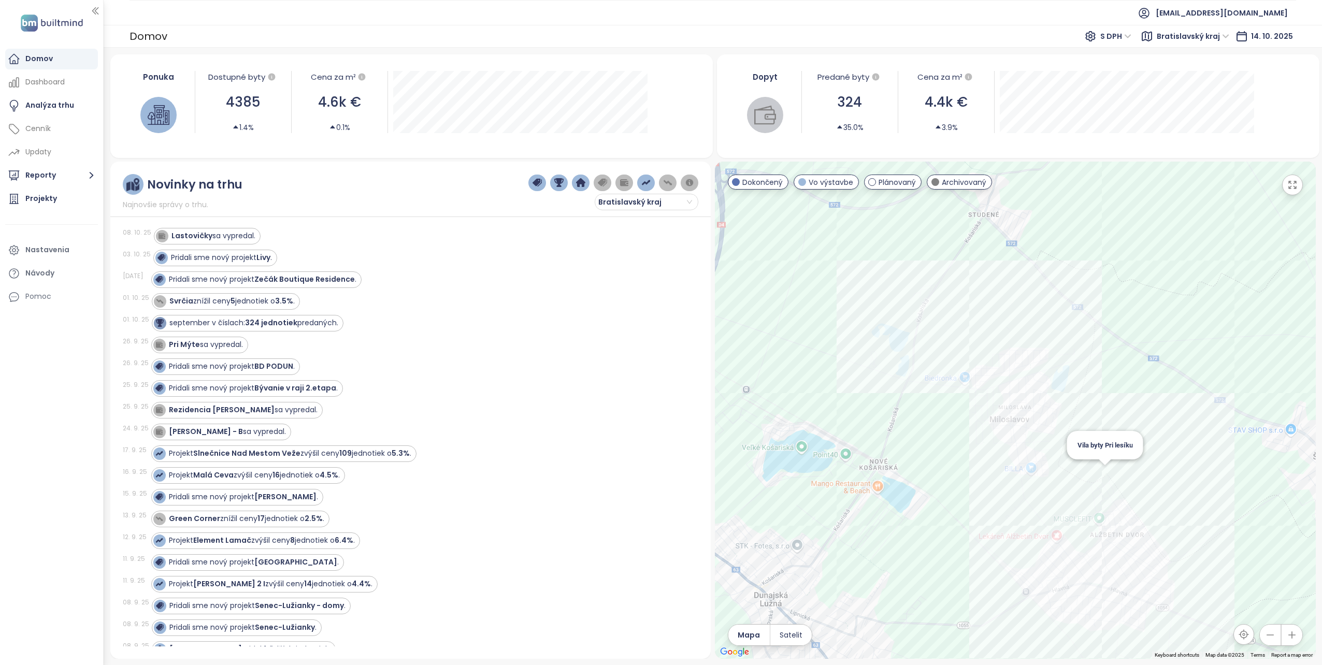
click at [1101, 470] on div "Vila byty Pri lesíku" at bounding box center [1015, 410] width 601 height 497
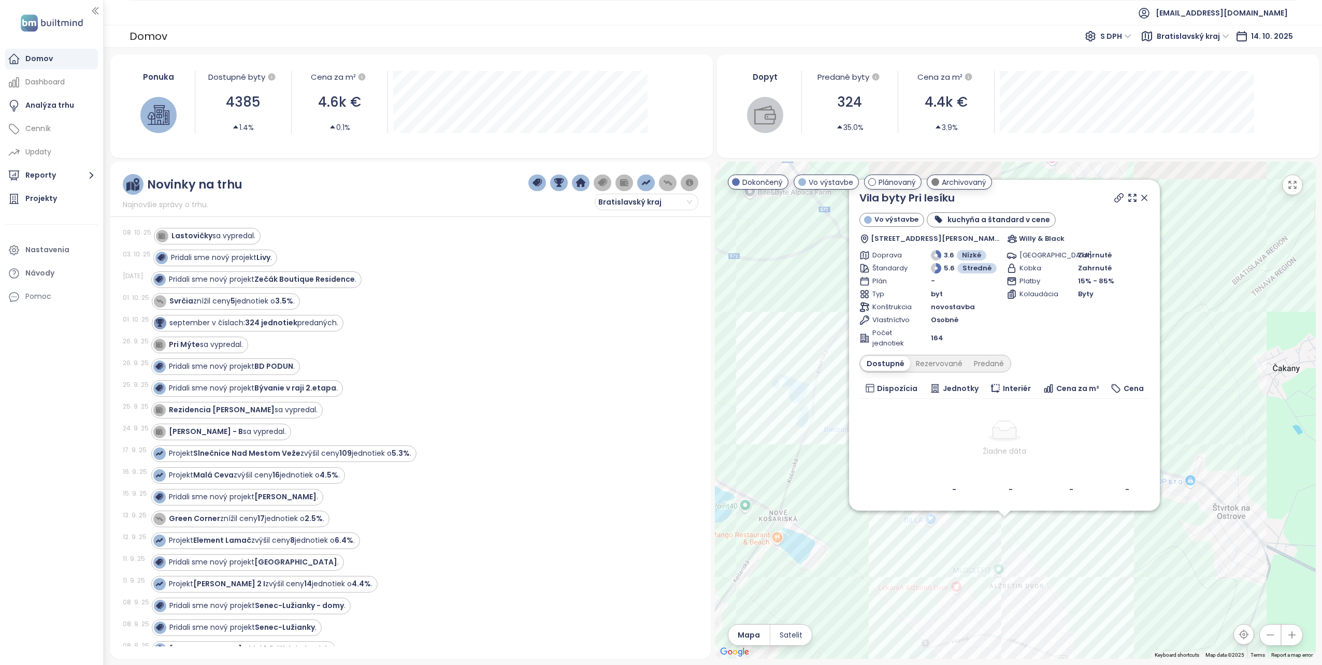
drag, startPoint x: 906, startPoint y: 461, endPoint x: 934, endPoint y: 545, distance: 88.8
click at [895, 592] on div "Vila byty Pri lesíku Vo výstavbe kuchyňa a štandard v cene Bottova 80, Alžbetin…" at bounding box center [1015, 410] width 601 height 497
click at [1145, 196] on icon at bounding box center [1144, 198] width 10 height 10
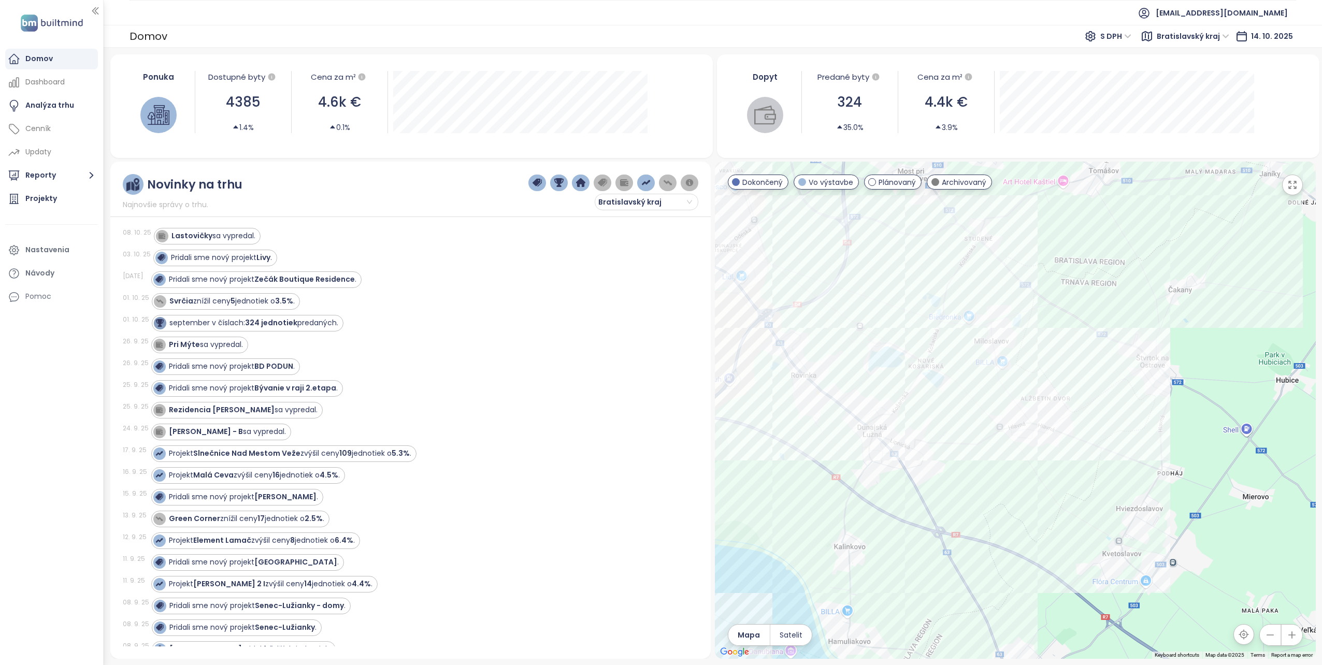
drag, startPoint x: 895, startPoint y: 509, endPoint x: 968, endPoint y: 407, distance: 124.7
click at [968, 407] on div at bounding box center [1015, 410] width 601 height 497
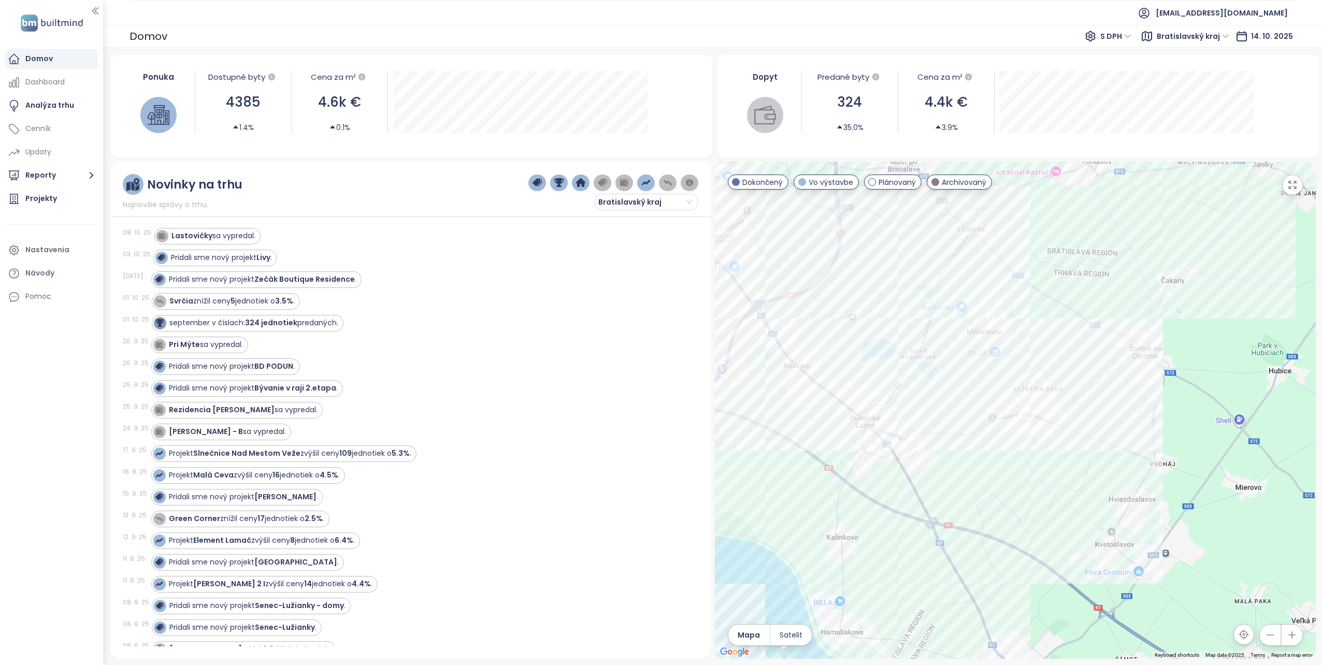
drag, startPoint x: 998, startPoint y: 511, endPoint x: 989, endPoint y: 500, distance: 13.6
click at [989, 500] on div at bounding box center [1015, 410] width 601 height 497
click at [1002, 335] on div "Broskyňová alej" at bounding box center [1015, 410] width 601 height 497
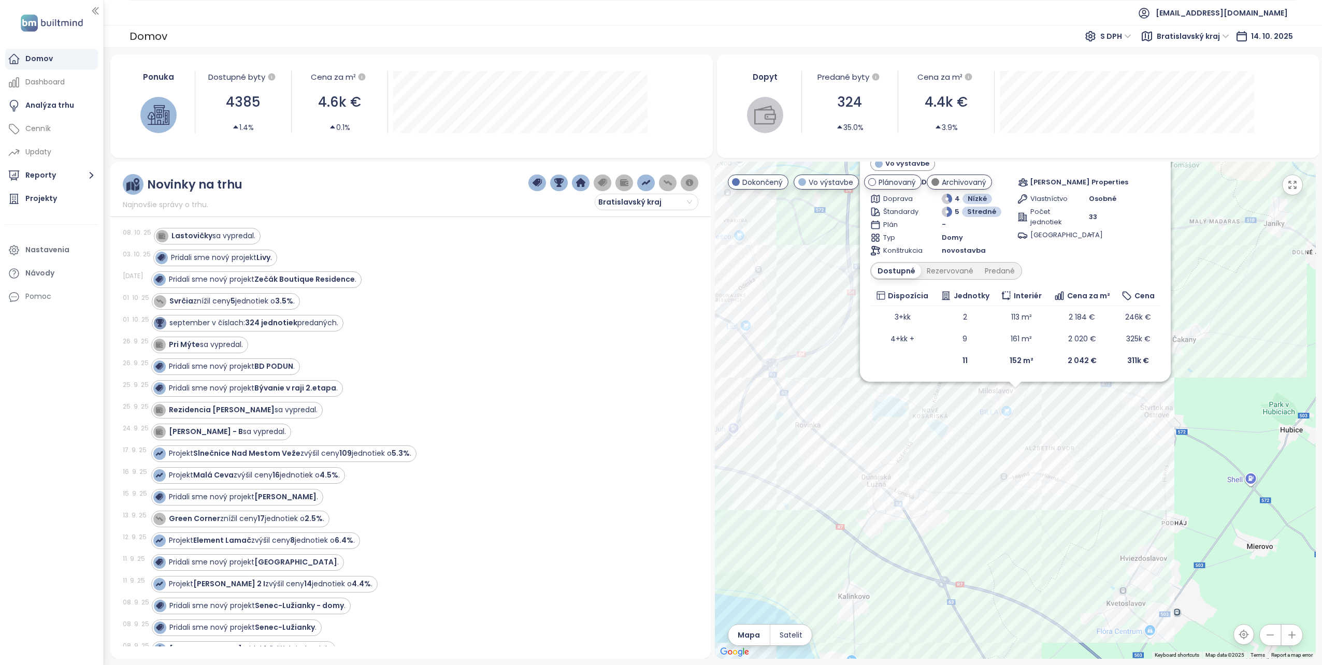
click at [901, 430] on div "Broskyňová alej Vo výstavbe Jabloňová 10, 900 42 Miloslavov, [GEOGRAPHIC_DATA] …" at bounding box center [1015, 410] width 601 height 497
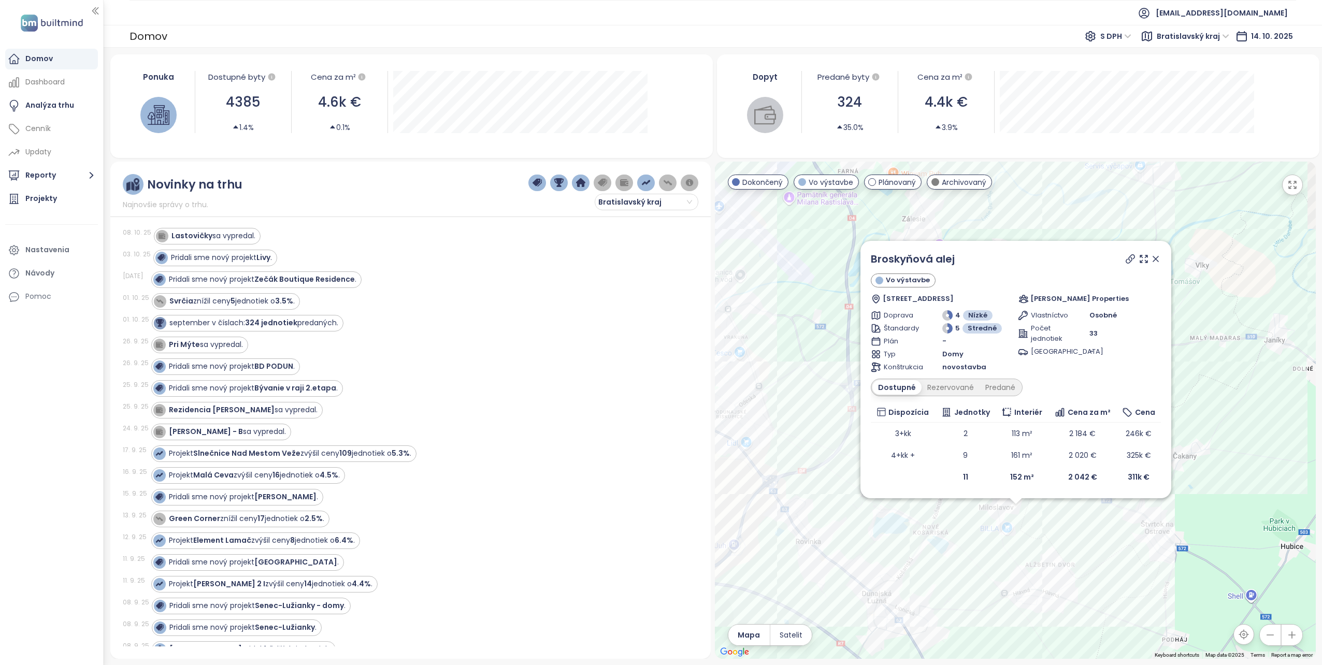
drag, startPoint x: 1182, startPoint y: 274, endPoint x: 1180, endPoint y: 422, distance: 147.6
click at [1180, 423] on div "Broskyňová alej Vo výstavbe Jabloňová 10, 900 42 Miloslavov, [GEOGRAPHIC_DATA] …" at bounding box center [1015, 410] width 601 height 497
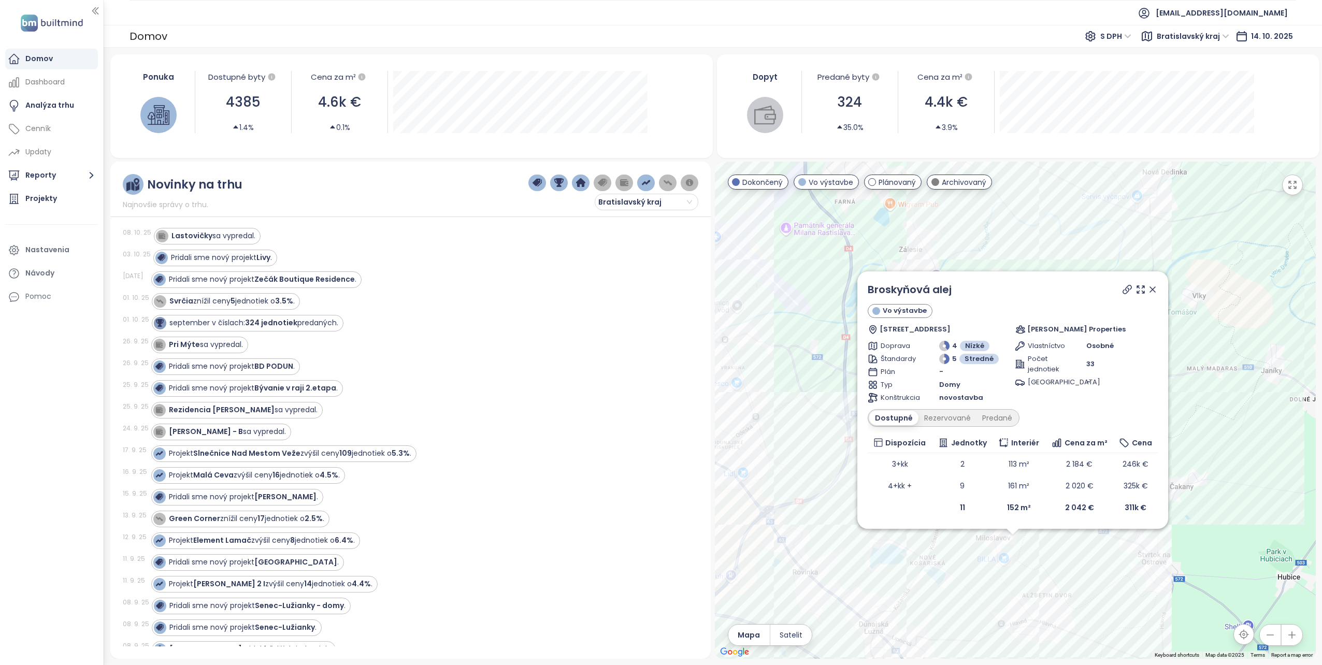
click at [1153, 291] on icon at bounding box center [1152, 289] width 5 height 5
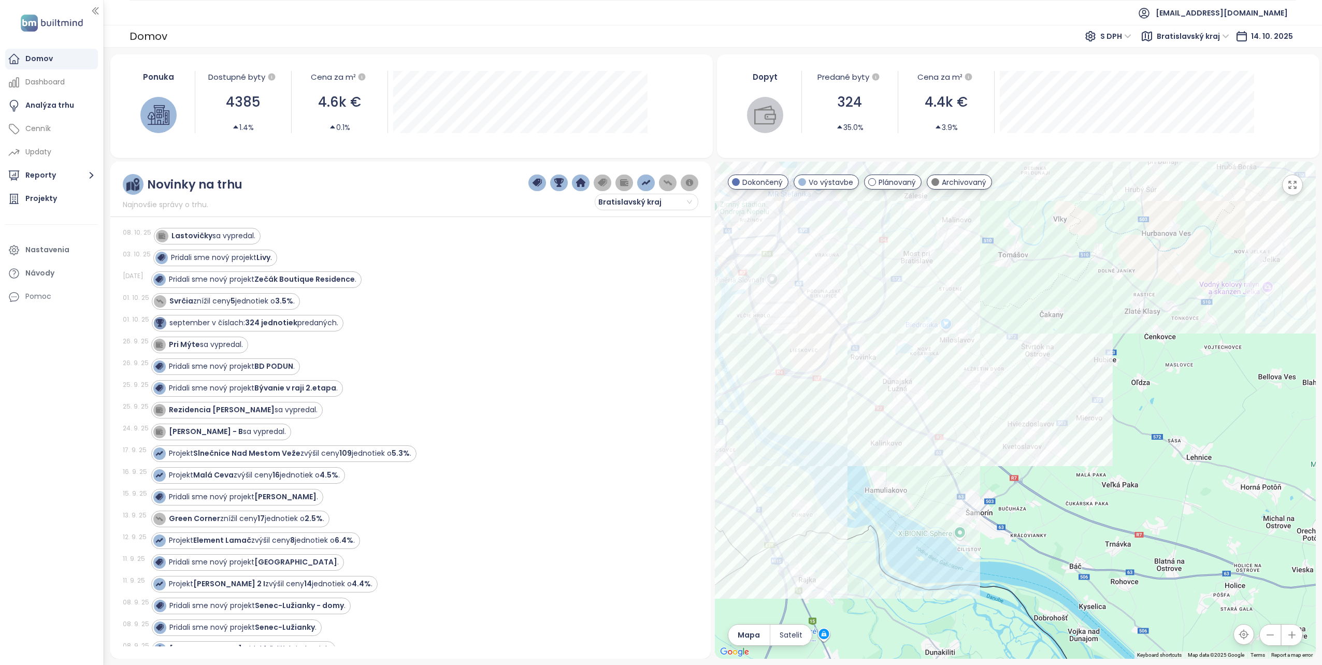
drag, startPoint x: 1040, startPoint y: 577, endPoint x: 981, endPoint y: 414, distance: 173.3
click at [981, 414] on div at bounding box center [1015, 410] width 601 height 497
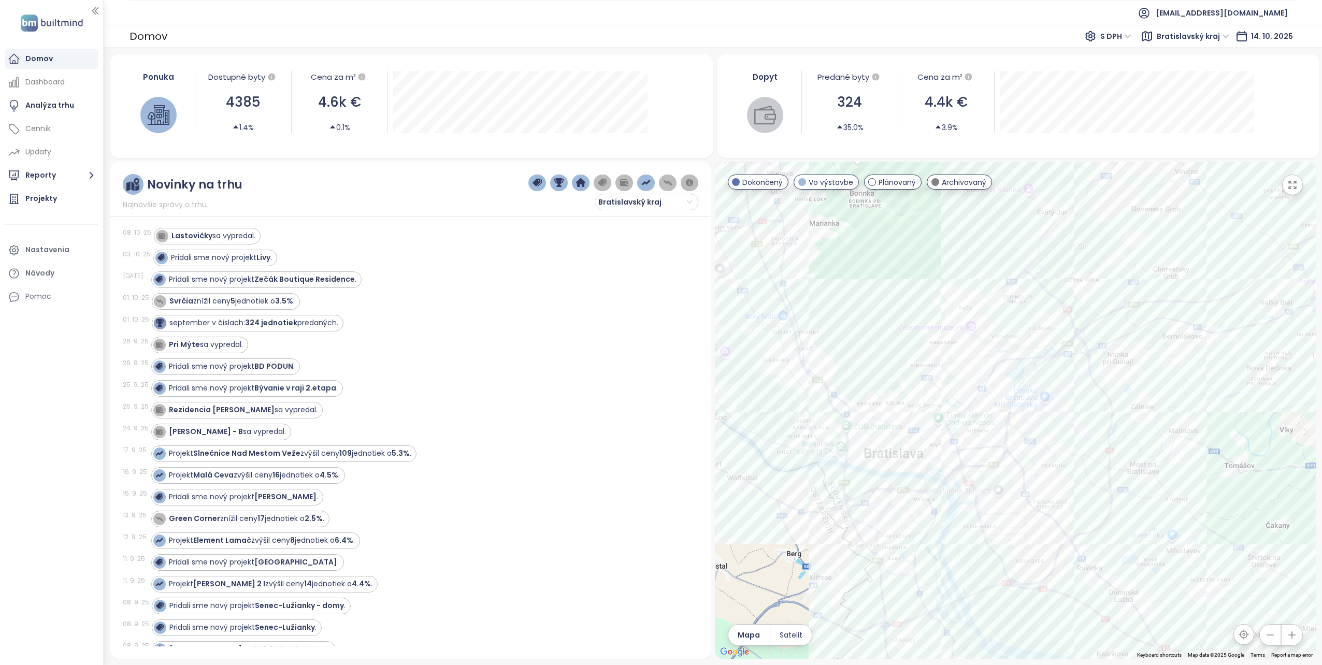
drag, startPoint x: 958, startPoint y: 375, endPoint x: 1186, endPoint y: 587, distance: 311.8
click at [1186, 587] on div at bounding box center [1015, 410] width 601 height 497
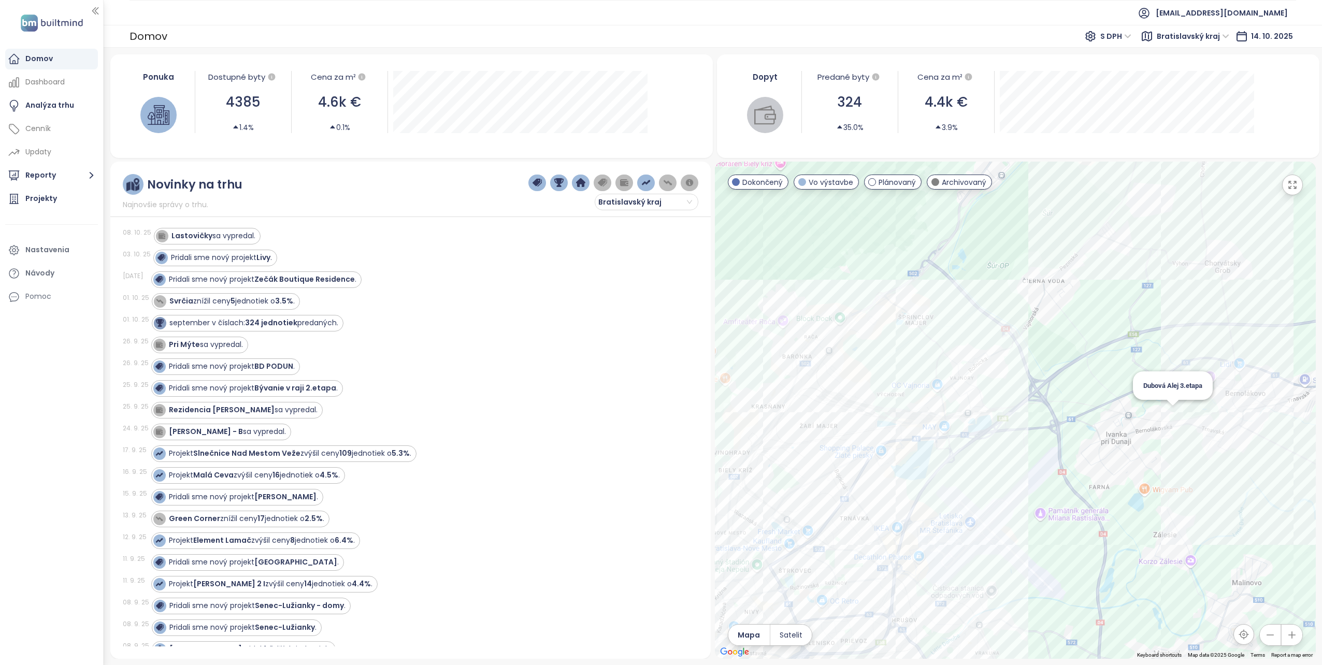
click at [1172, 410] on div "Dubová Alej 3.etapa" at bounding box center [1015, 410] width 601 height 497
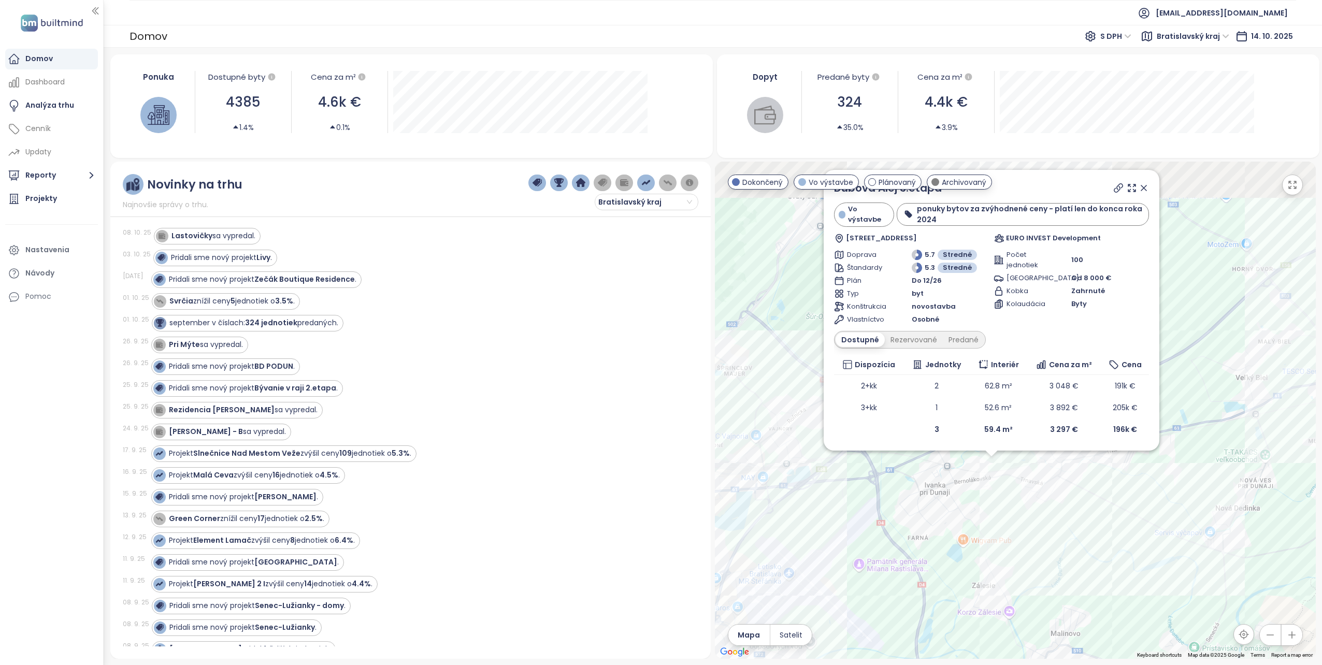
drag, startPoint x: 1157, startPoint y: 444, endPoint x: 1123, endPoint y: 593, distance: 152.6
click at [1122, 593] on div "Dubová Alej 3.etapa Vo výstavbe ponuky bytov za zvýhodnené ceny - platí len do …" at bounding box center [1015, 410] width 601 height 497
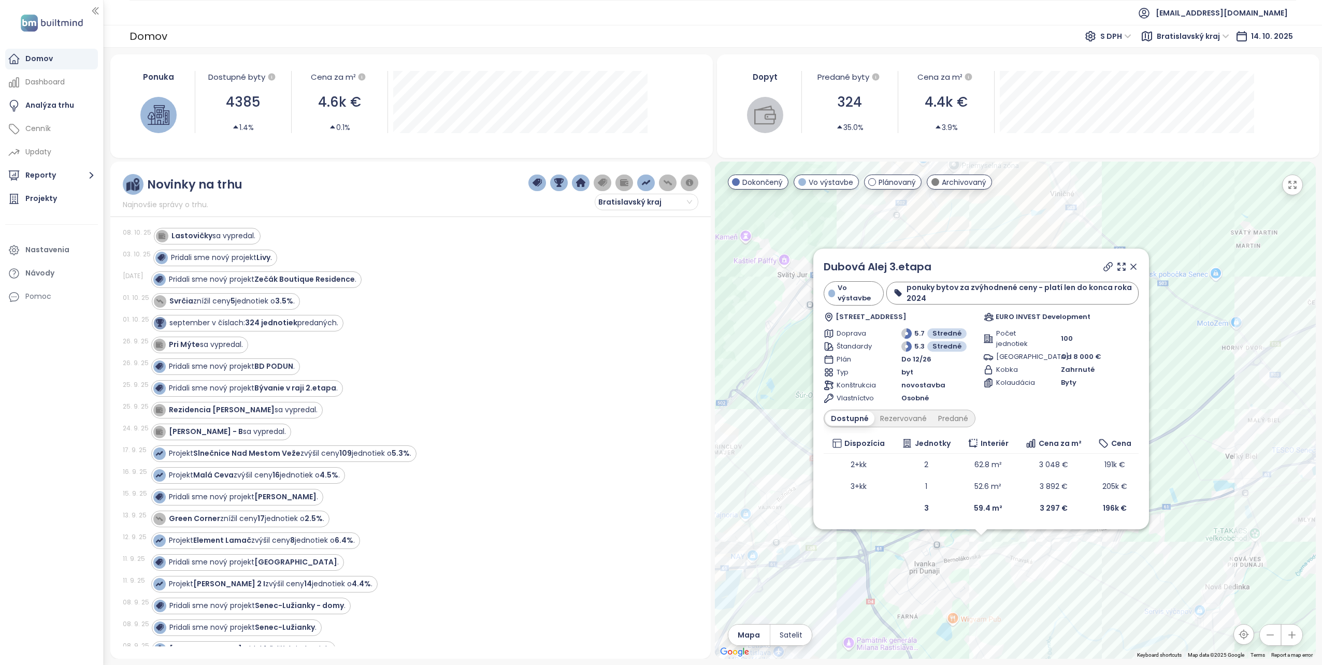
click at [1133, 265] on icon at bounding box center [1133, 267] width 10 height 10
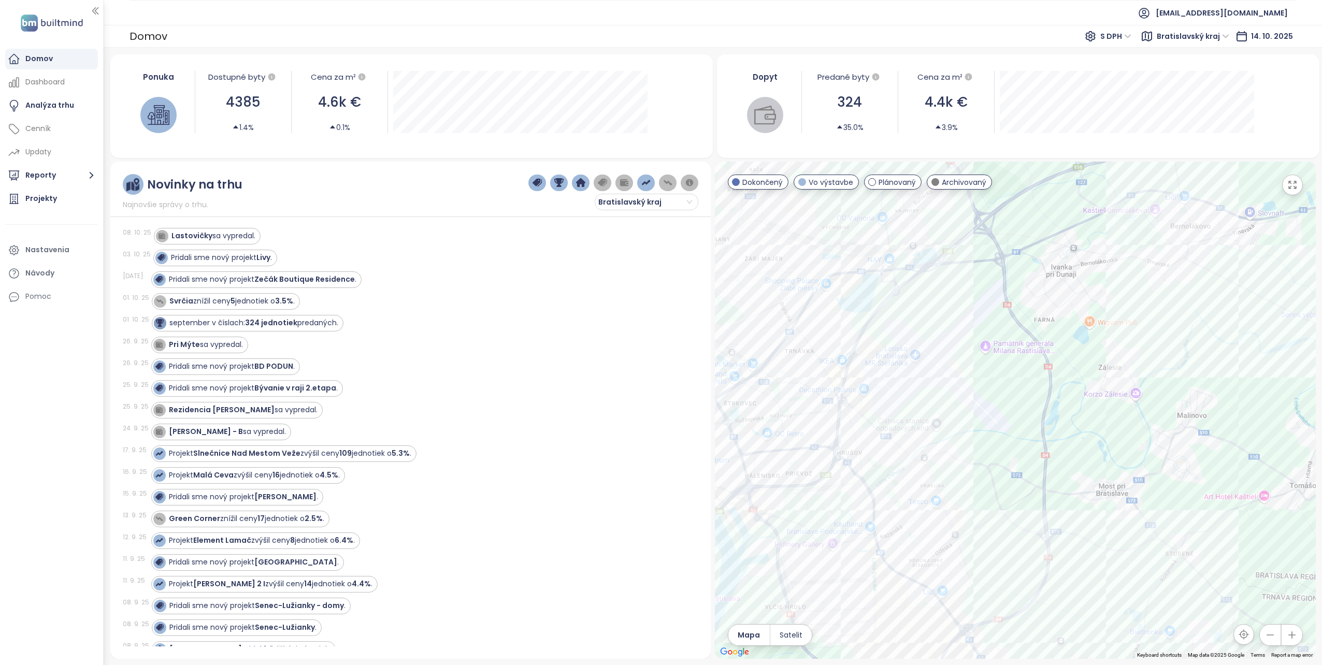
drag, startPoint x: 923, startPoint y: 601, endPoint x: 1061, endPoint y: 303, distance: 328.3
click at [1061, 303] on div at bounding box center [1015, 410] width 601 height 497
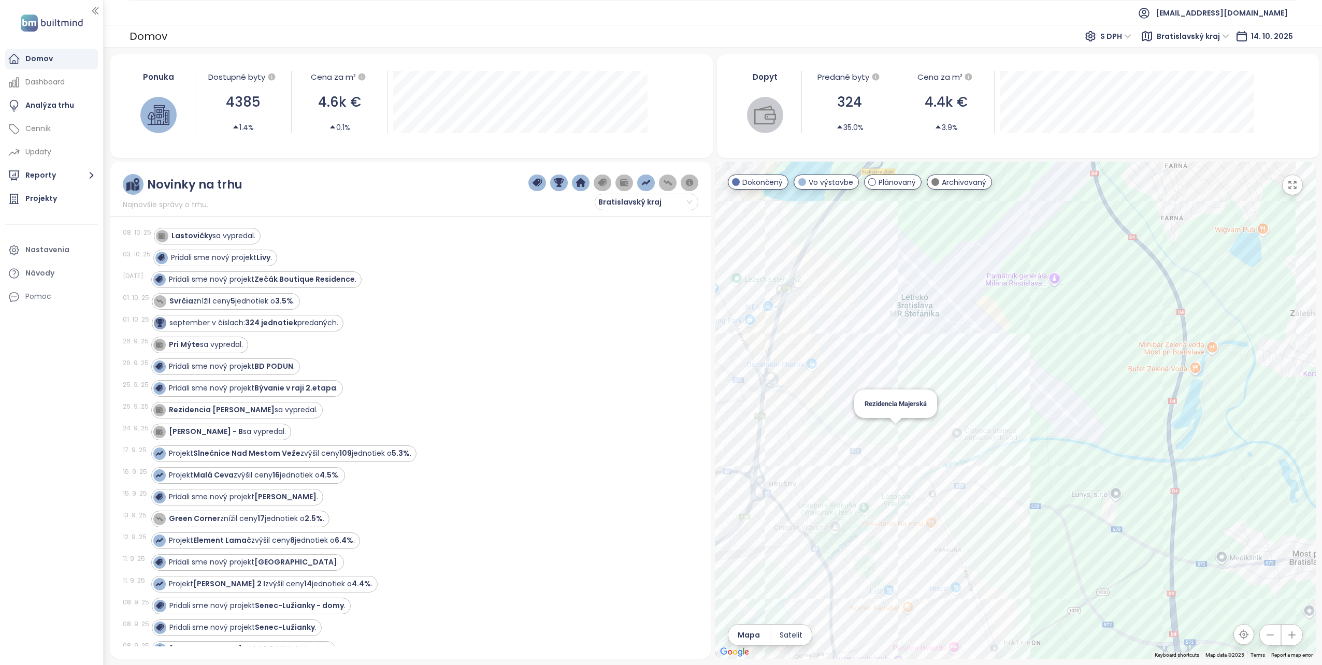
click at [892, 430] on div "Rezidencia Majerská" at bounding box center [1015, 410] width 601 height 497
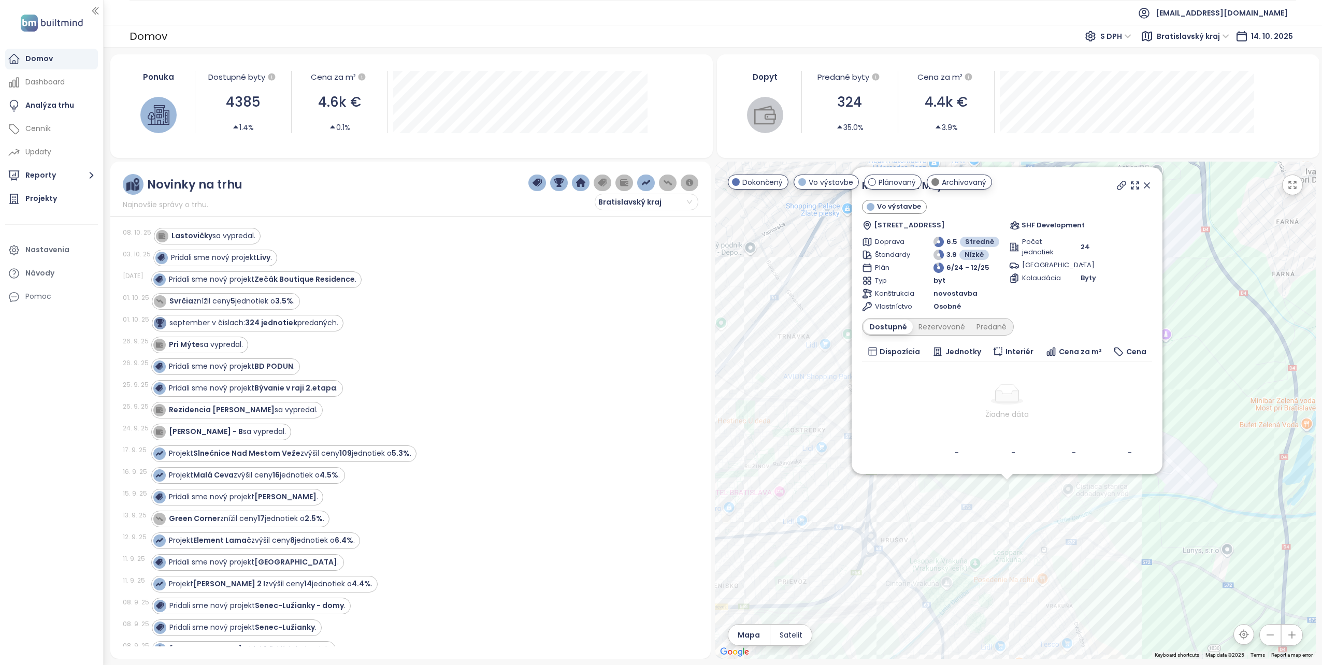
drag, startPoint x: 893, startPoint y: 429, endPoint x: 884, endPoint y: 518, distance: 89.5
click at [884, 522] on div "Rezidencia Majerská Vo výstavbe Majerská ulica 15C, 821 07 Vrakuňa, [GEOGRAPHIC…" at bounding box center [1015, 410] width 601 height 497
click at [1147, 184] on icon at bounding box center [1146, 185] width 10 height 10
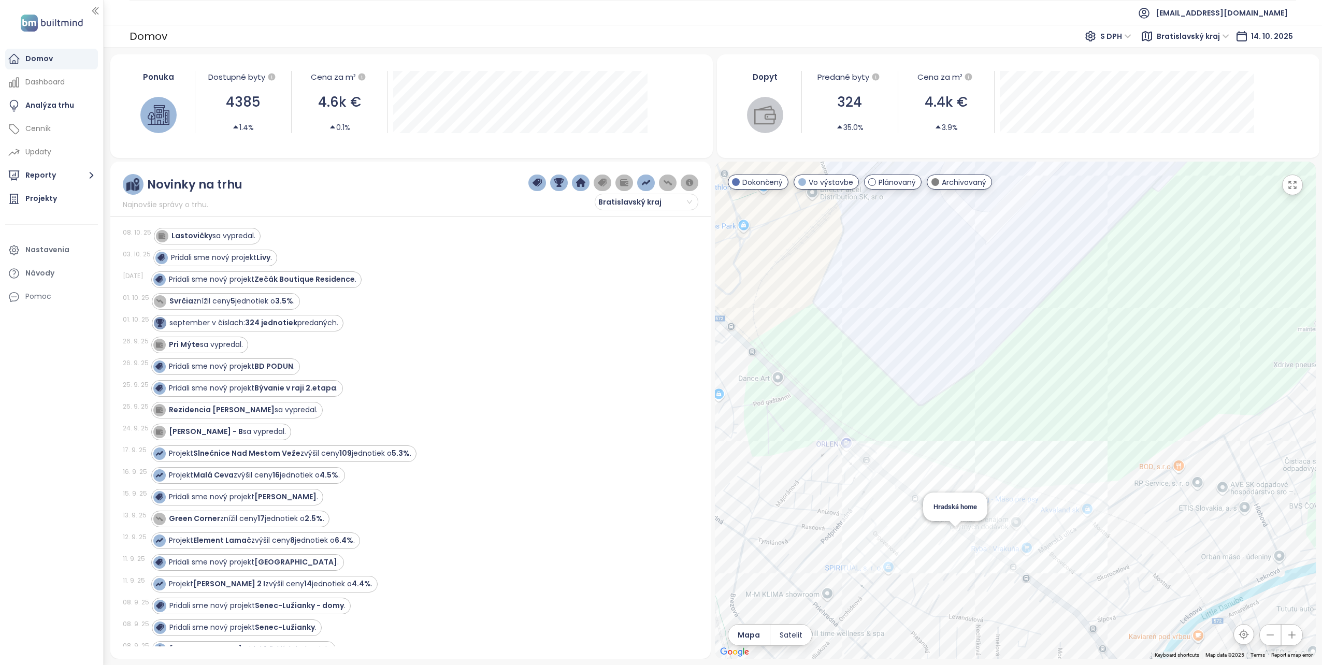
click at [953, 529] on div "Hradská home" at bounding box center [1015, 410] width 601 height 497
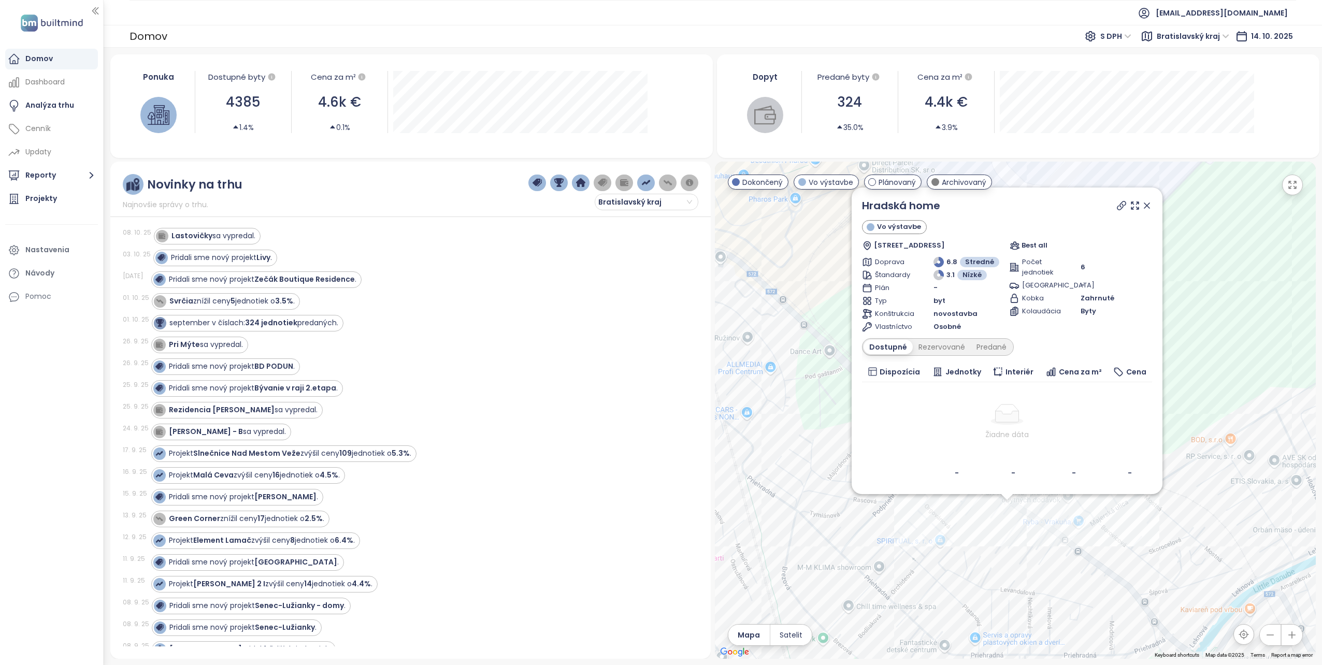
drag, startPoint x: 908, startPoint y: 426, endPoint x: 900, endPoint y: 539, distance: 113.7
click at [900, 539] on div "Hradská home Vo výstavbe [STREET_ADDRESS] Best all Doprava 6.8 Stredné Štandard…" at bounding box center [1015, 410] width 601 height 497
click at [1144, 204] on icon at bounding box center [1146, 205] width 10 height 10
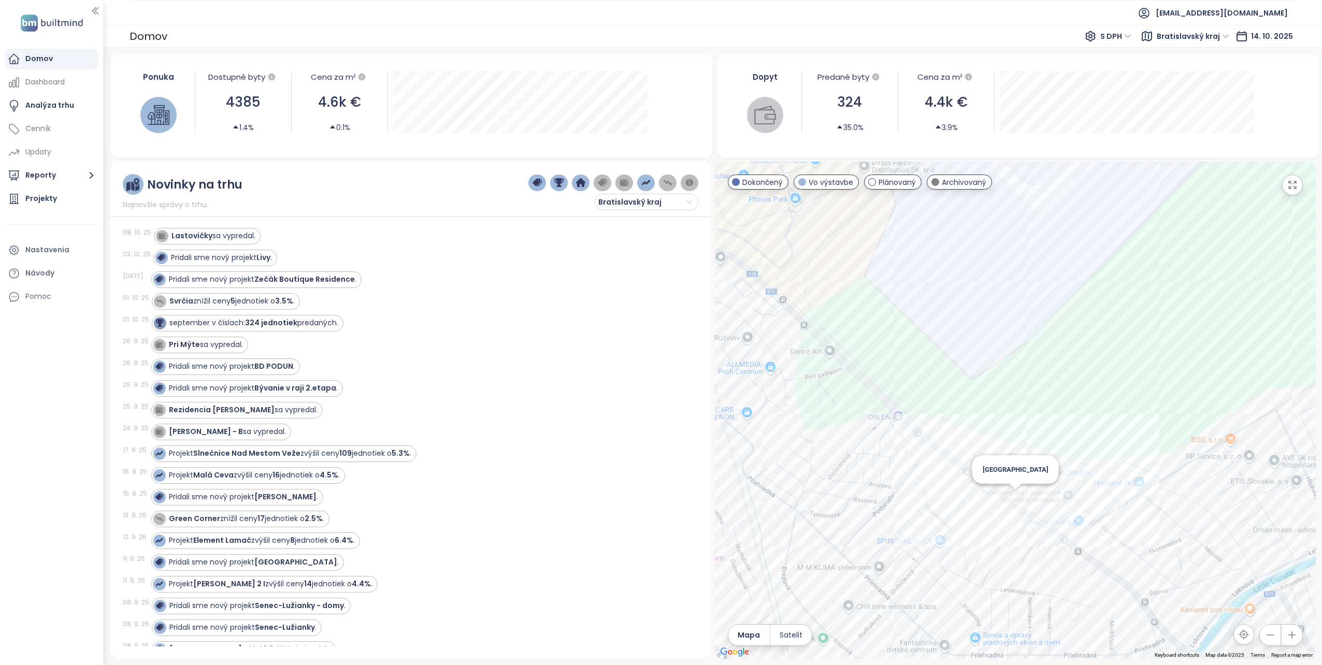
click at [1014, 496] on div "[GEOGRAPHIC_DATA]" at bounding box center [1015, 410] width 601 height 497
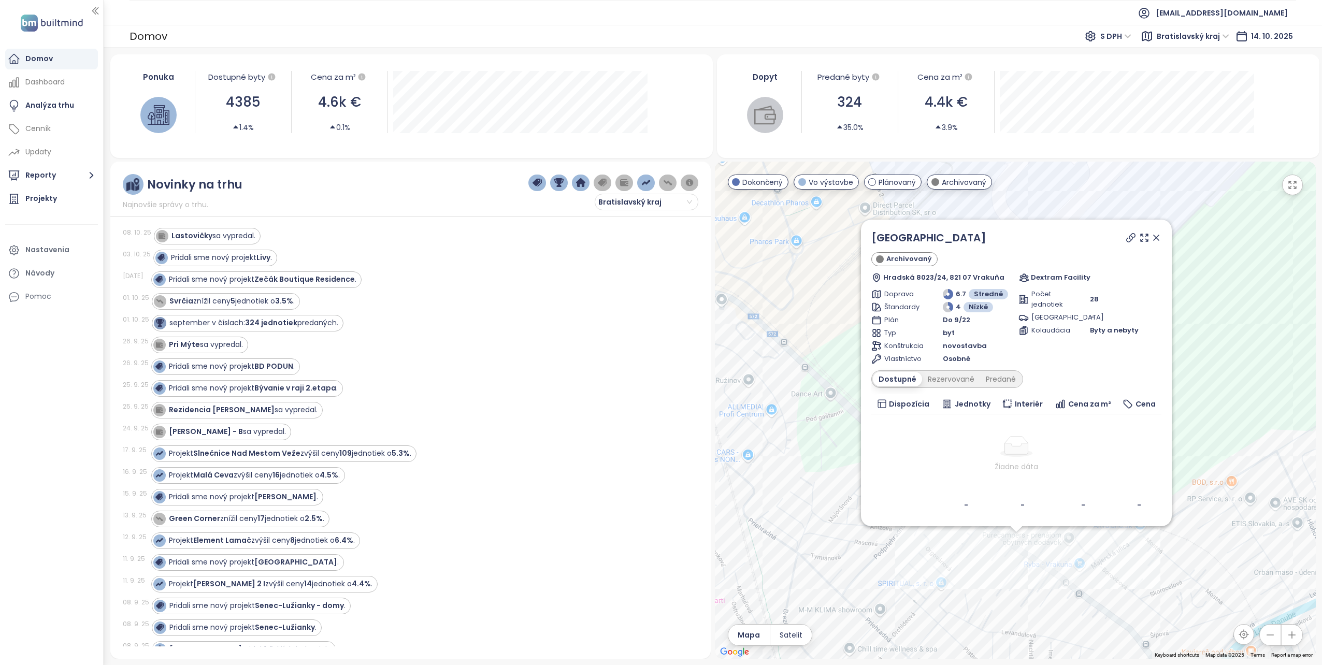
drag, startPoint x: 861, startPoint y: 396, endPoint x: 862, endPoint y: 542, distance: 146.0
click at [862, 542] on div "Hradská Gardens Archivovaný Hradská 8023/24, 821 07 Vrakuňa Dextram Facility Do…" at bounding box center [1015, 410] width 601 height 497
click at [1156, 237] on icon at bounding box center [1155, 237] width 5 height 5
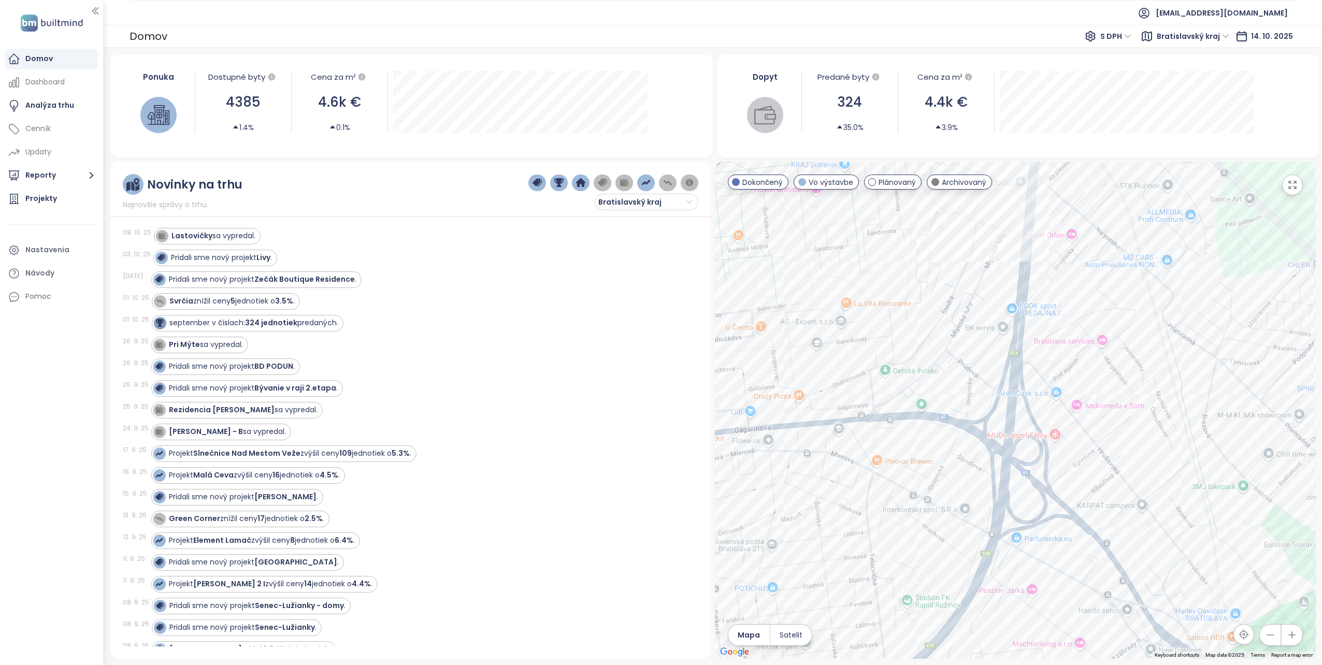
drag, startPoint x: 862, startPoint y: 497, endPoint x: 1281, endPoint y: 301, distance: 462.4
click at [1281, 301] on div at bounding box center [1015, 410] width 601 height 497
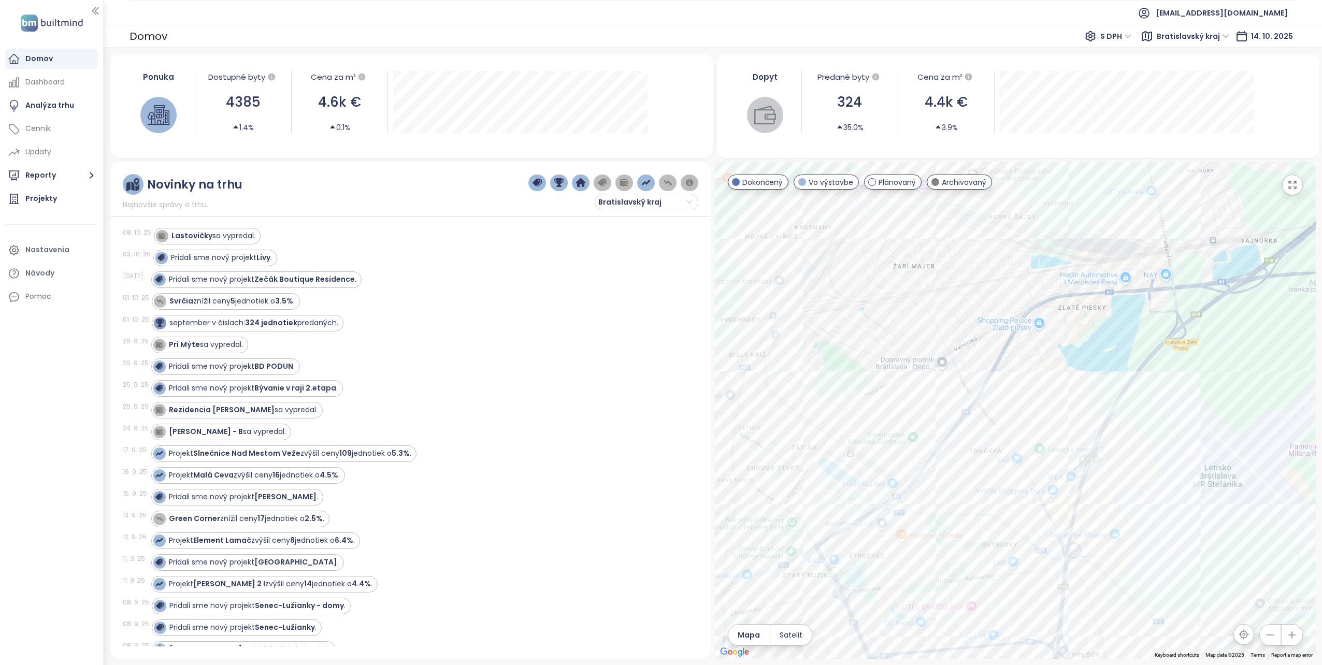
drag, startPoint x: 916, startPoint y: 268, endPoint x: 975, endPoint y: 577, distance: 314.8
click at [975, 577] on div at bounding box center [1015, 410] width 601 height 497
click at [782, 328] on div "BD Predmestie" at bounding box center [1015, 410] width 601 height 497
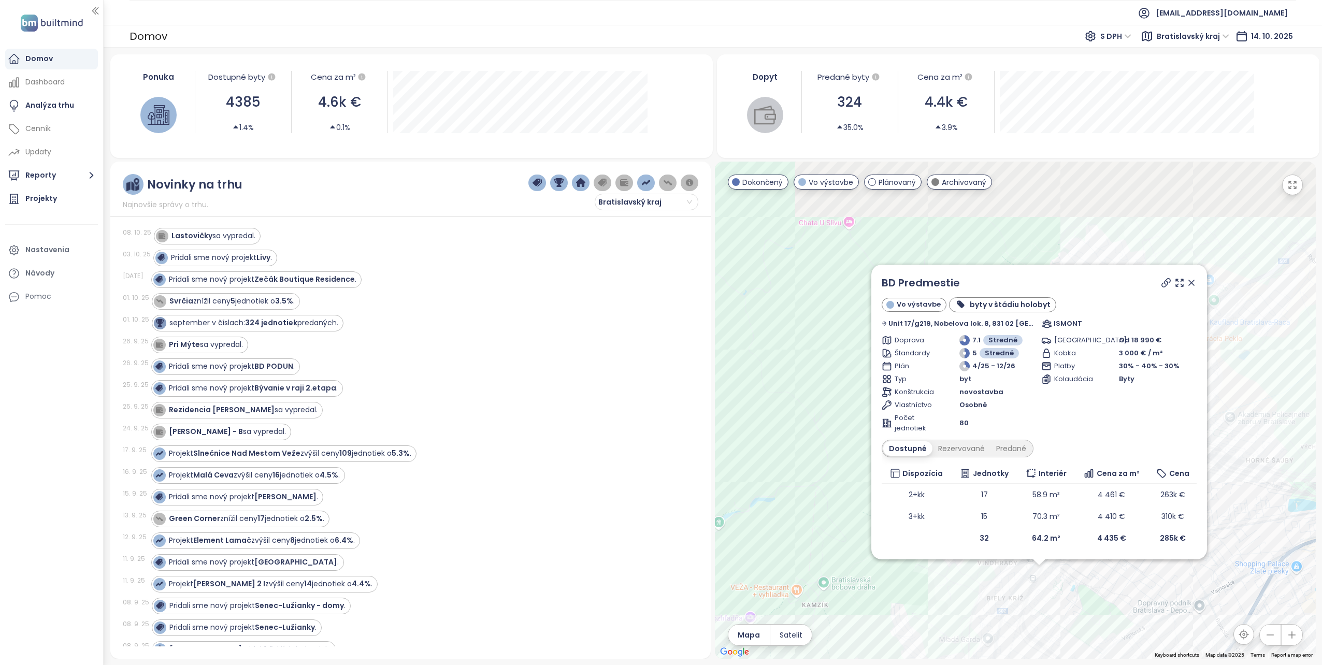
drag, startPoint x: 773, startPoint y: 339, endPoint x: 797, endPoint y: 520, distance: 182.4
click at [797, 520] on div "BD Predmestie Vo výstavbe byty v štádiu holobyt Unit 17/g219, Nobelova lok. 8, …" at bounding box center [1015, 410] width 601 height 497
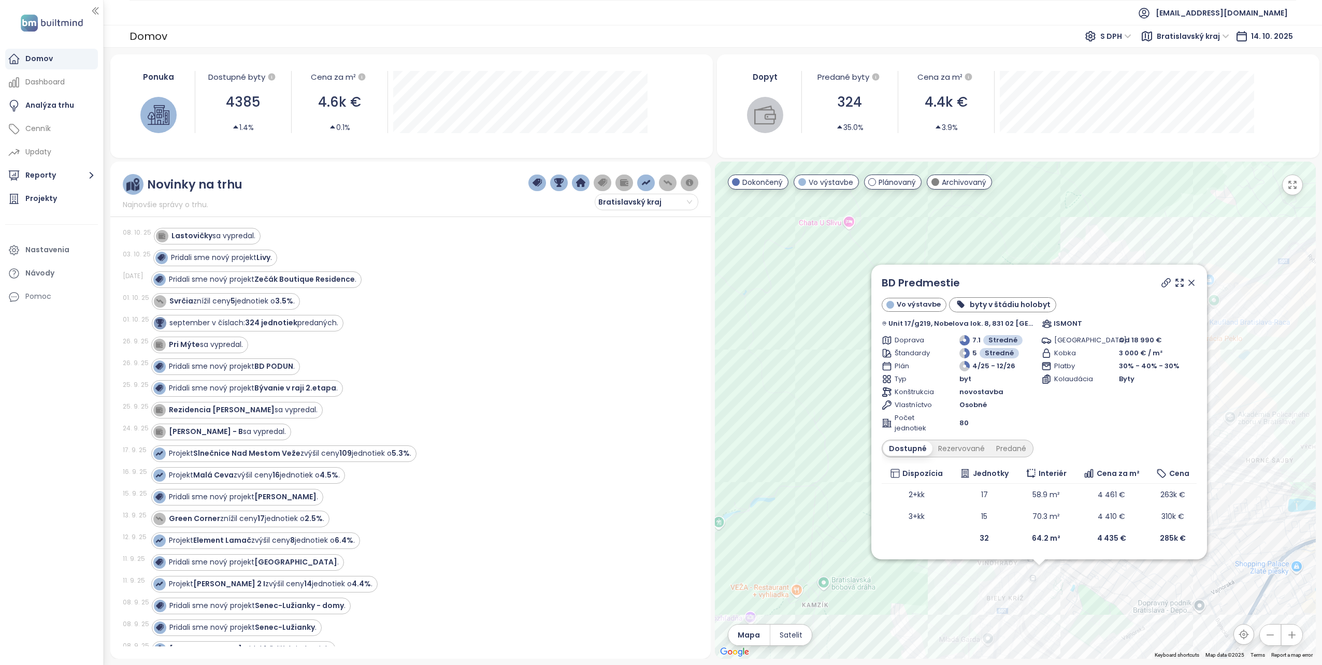
click at [1186, 279] on icon at bounding box center [1191, 283] width 10 height 10
